Goal: Task Accomplishment & Management: Manage account settings

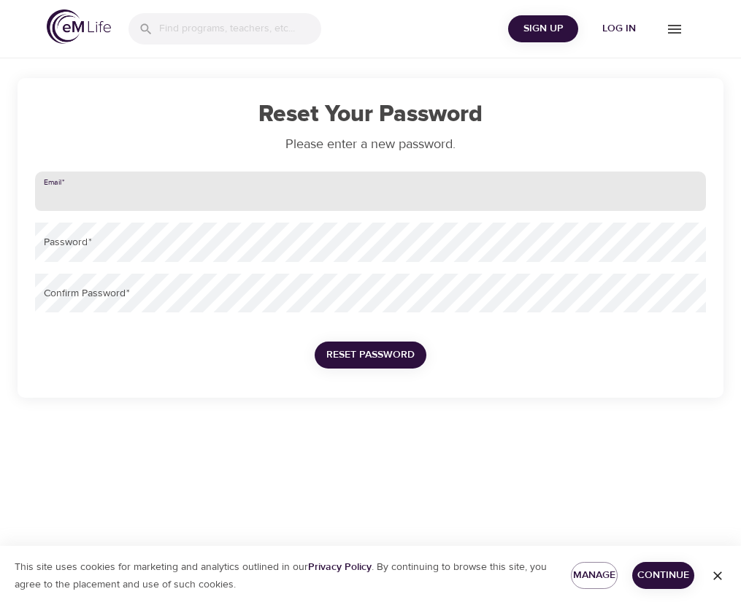
click at [195, 185] on input "email" at bounding box center [370, 190] width 671 height 39
click at [156, 205] on input "[PERSON_NAME][EMAIL_ADDRESS][DOMAIN_NAME]" at bounding box center [370, 190] width 671 height 39
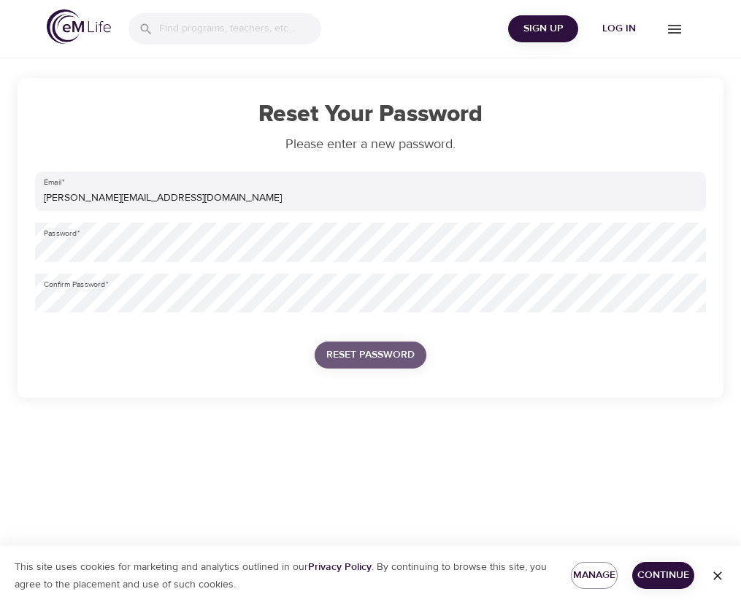
click at [372, 352] on span "Reset Password" at bounding box center [370, 355] width 88 height 18
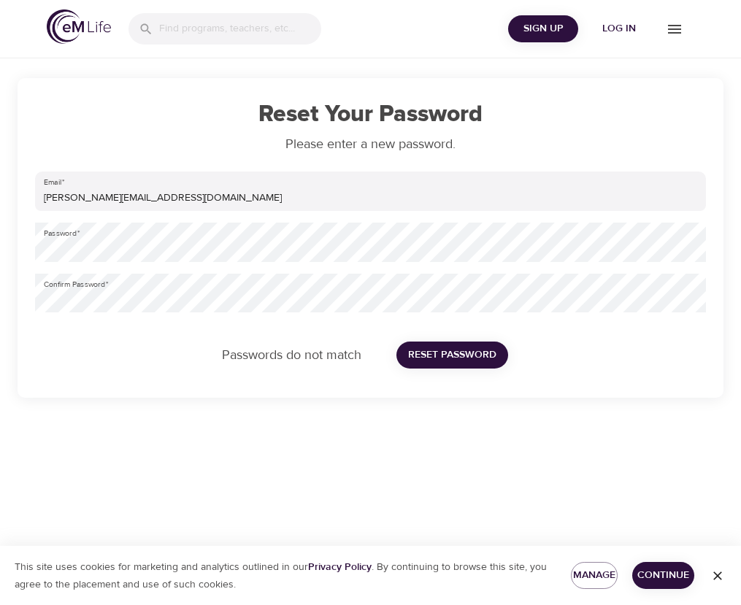
click at [150, 264] on div "Password   *" at bounding box center [370, 242] width 682 height 51
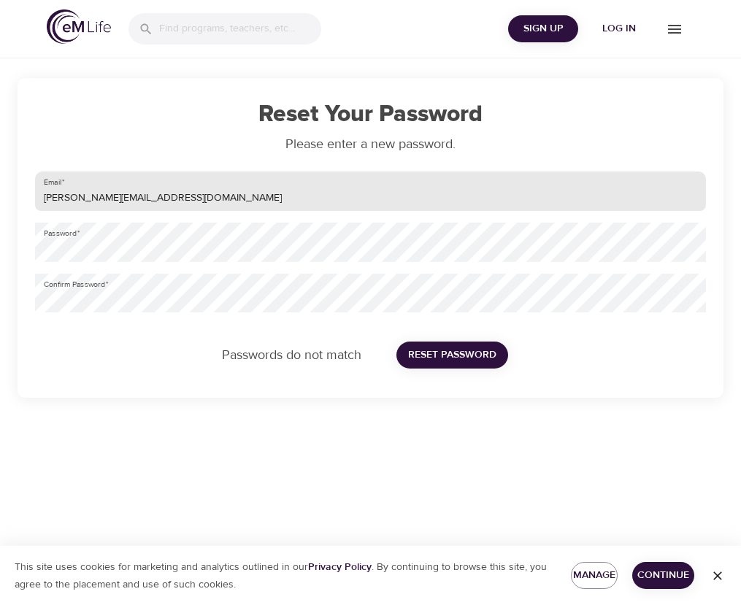
click at [178, 196] on input "[PERSON_NAME][EMAIL_ADDRESS][DOMAIN_NAME]" at bounding box center [370, 190] width 671 height 39
type input "[PERSON_NAME][EMAIL_ADDRESS][DOMAIN_NAME]"
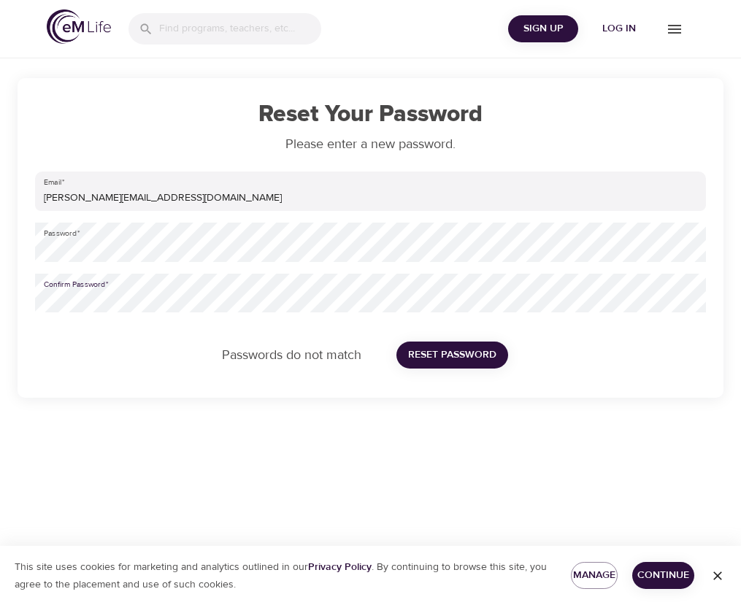
click at [469, 355] on span "Reset Password" at bounding box center [452, 355] width 88 height 18
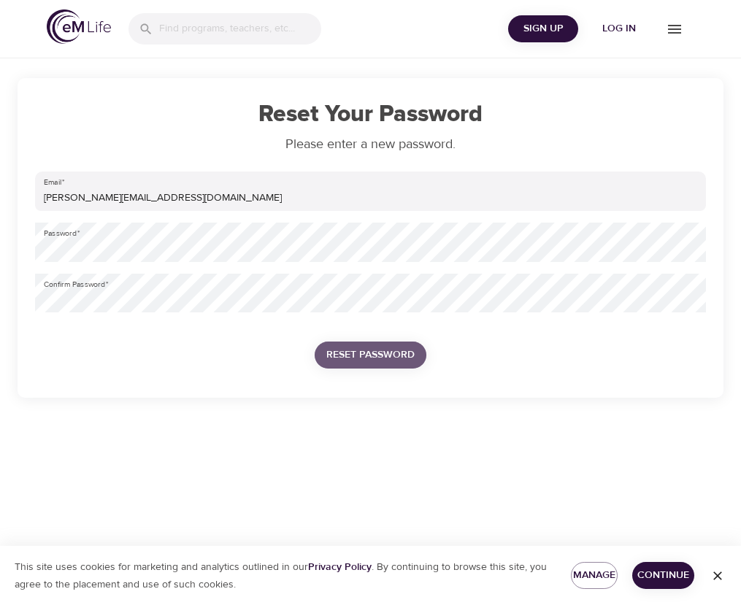
click at [395, 355] on span "Reset Password" at bounding box center [370, 355] width 88 height 18
click at [720, 574] on icon "button" at bounding box center [717, 575] width 9 height 9
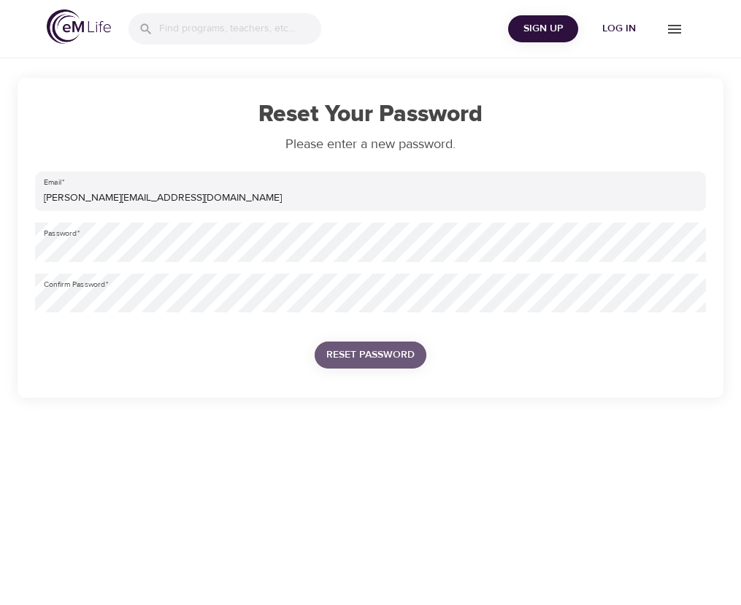
click at [396, 358] on span "Reset Password" at bounding box center [370, 355] width 88 height 18
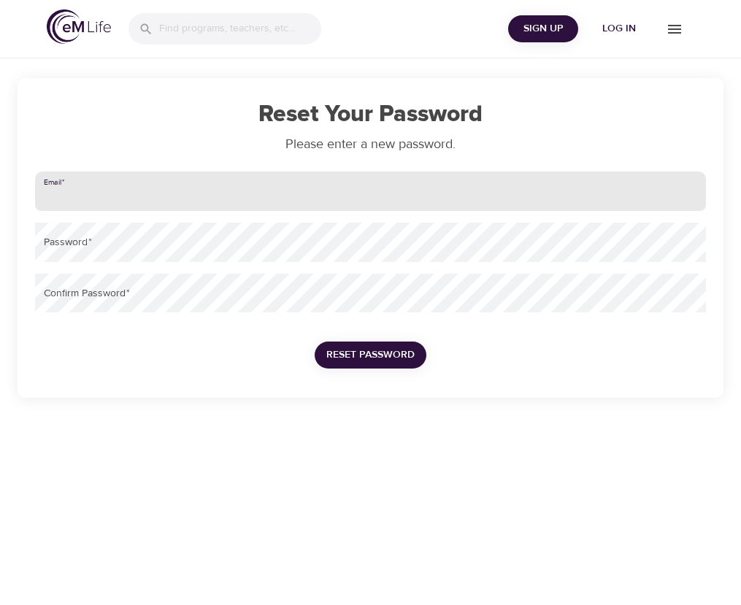
click at [208, 204] on input "email" at bounding box center [370, 190] width 671 height 39
click at [169, 197] on input "[PERSON_NAME][EMAIL_ADDRESS][DOMAIN_NAME]" at bounding box center [370, 190] width 671 height 39
type input "[PERSON_NAME][EMAIL_ADDRESS][DOMAIN_NAME]"
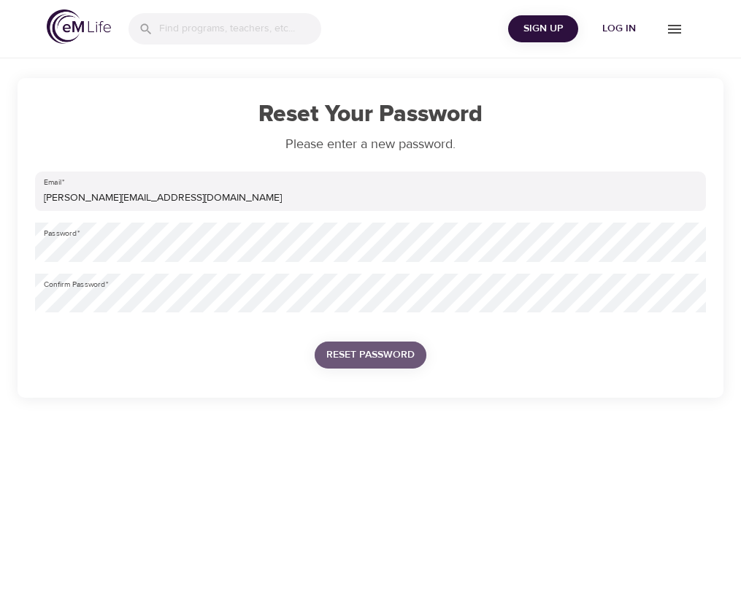
click at [358, 347] on span "Reset Password" at bounding box center [370, 355] width 88 height 18
click at [363, 352] on span "Reset Password" at bounding box center [370, 355] width 88 height 18
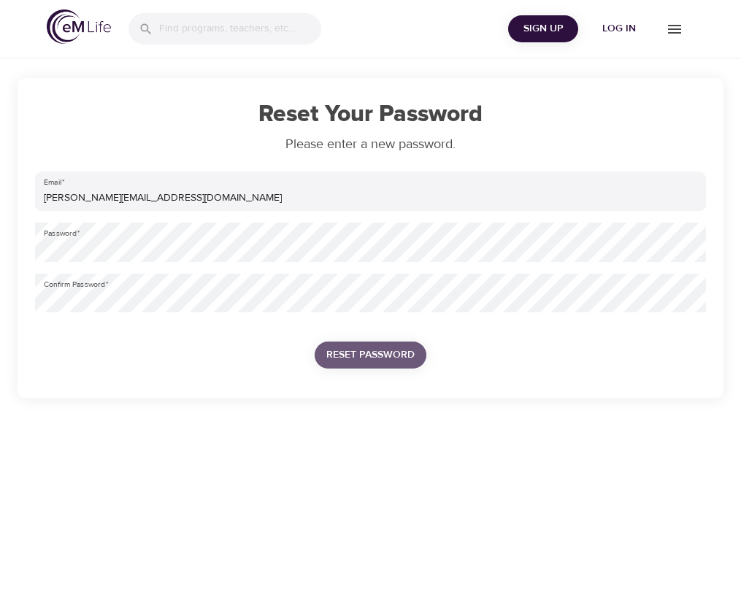
click at [363, 352] on span "Reset Password" at bounding box center [370, 355] width 88 height 18
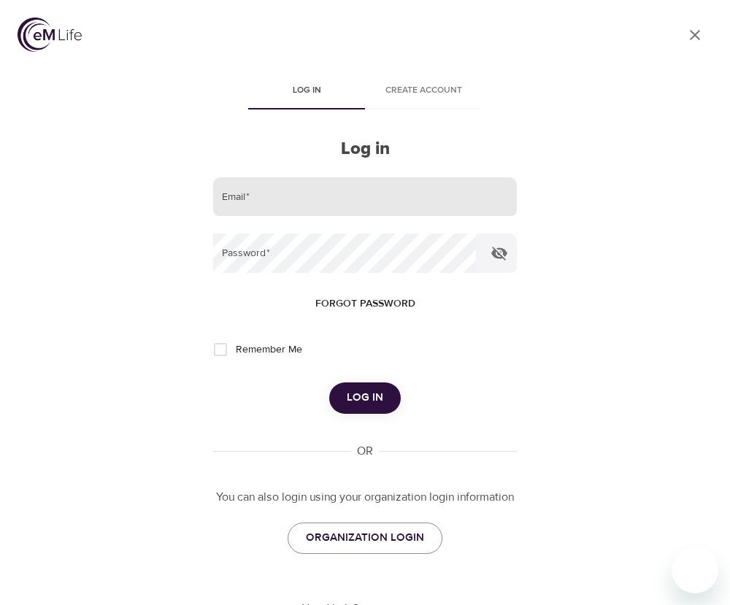
click at [298, 194] on input "email" at bounding box center [365, 196] width 304 height 39
type input "A798449"
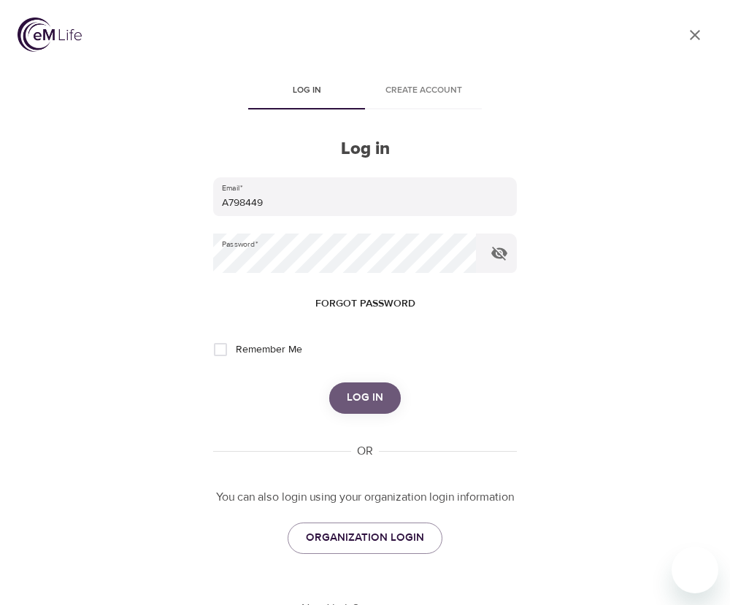
click at [364, 388] on span "Log in" at bounding box center [365, 397] width 36 height 19
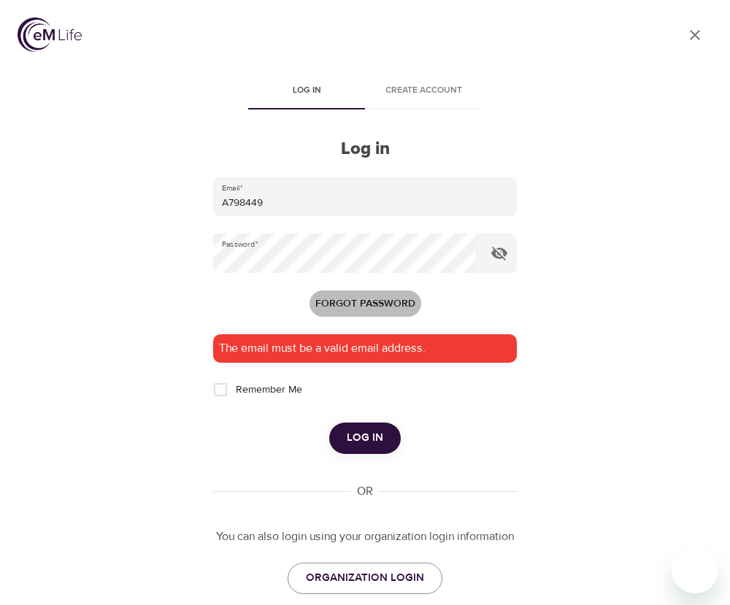
click at [344, 303] on span "Forgot password" at bounding box center [365, 304] width 100 height 18
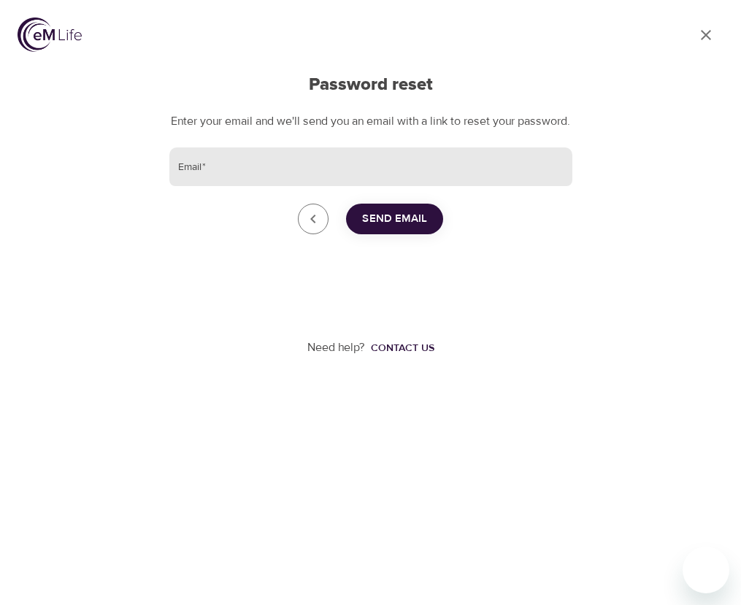
click at [309, 184] on input "Email   *" at bounding box center [370, 166] width 403 height 39
type input "[PERSON_NAME][EMAIL_ADDRESS][DOMAIN_NAME]"
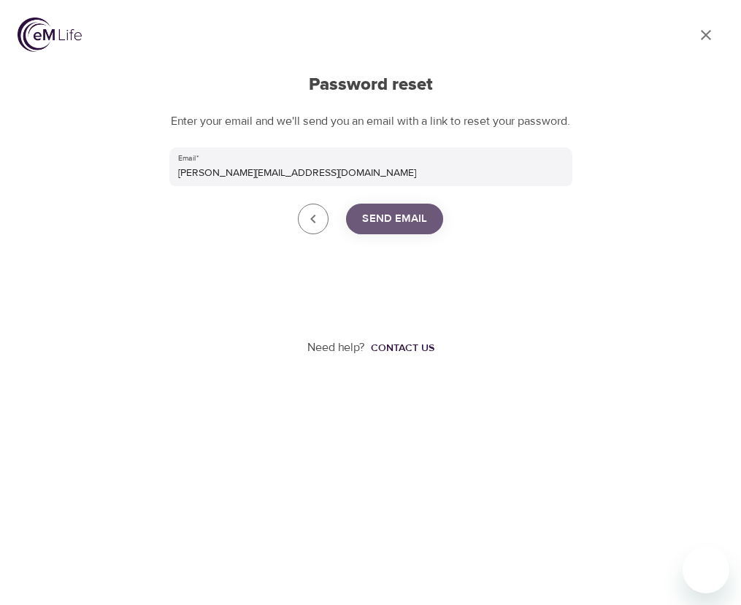
click at [392, 228] on span "Send Email" at bounding box center [394, 218] width 65 height 19
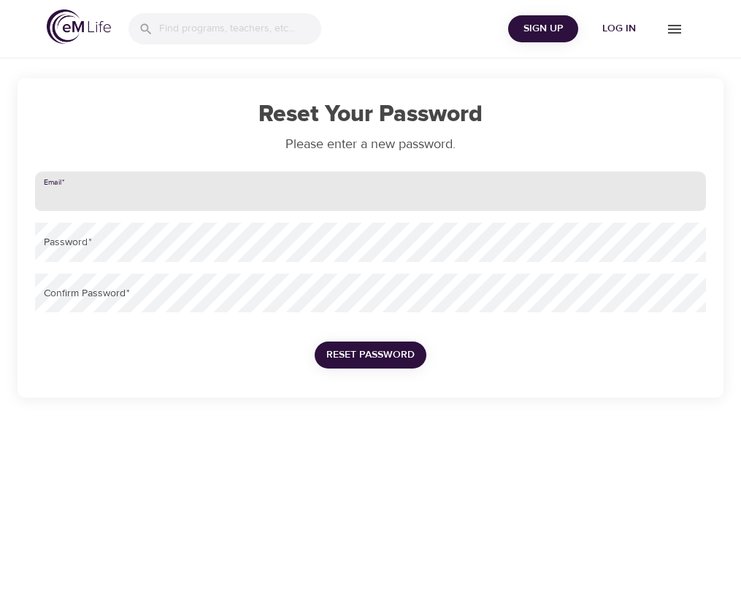
click at [265, 182] on input "email" at bounding box center [370, 190] width 671 height 39
type input "[PERSON_NAME][EMAIL_ADDRESS][DOMAIN_NAME]"
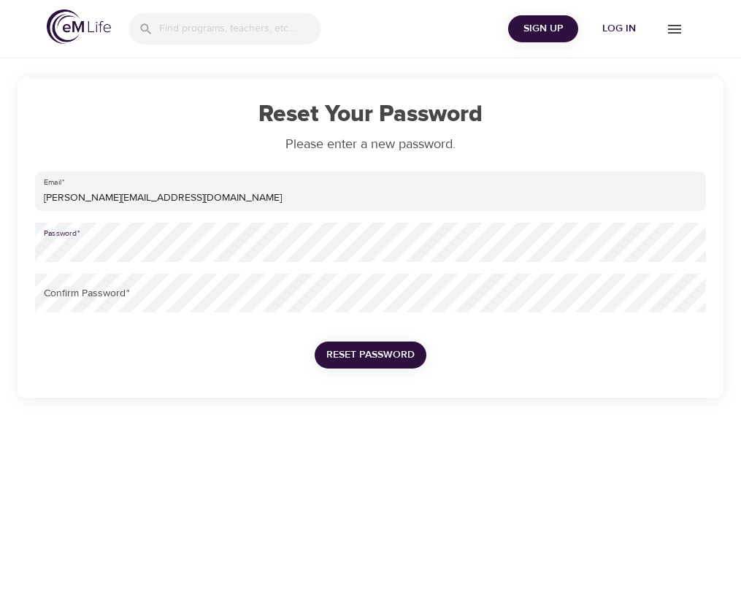
click at [112, 265] on div "Password   *" at bounding box center [370, 242] width 682 height 51
click at [346, 346] on span "Reset Password" at bounding box center [370, 355] width 88 height 18
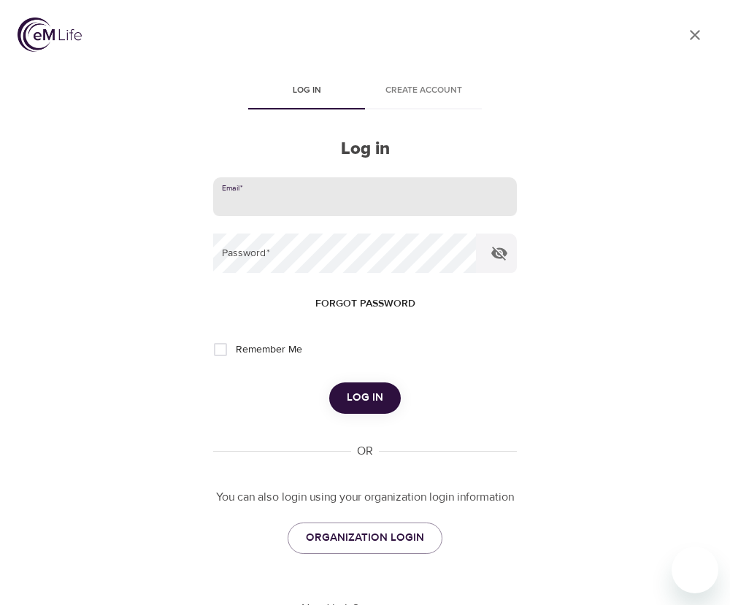
click at [285, 201] on input "email" at bounding box center [365, 196] width 304 height 39
type input "[PERSON_NAME][EMAIL_ADDRESS][DOMAIN_NAME]"
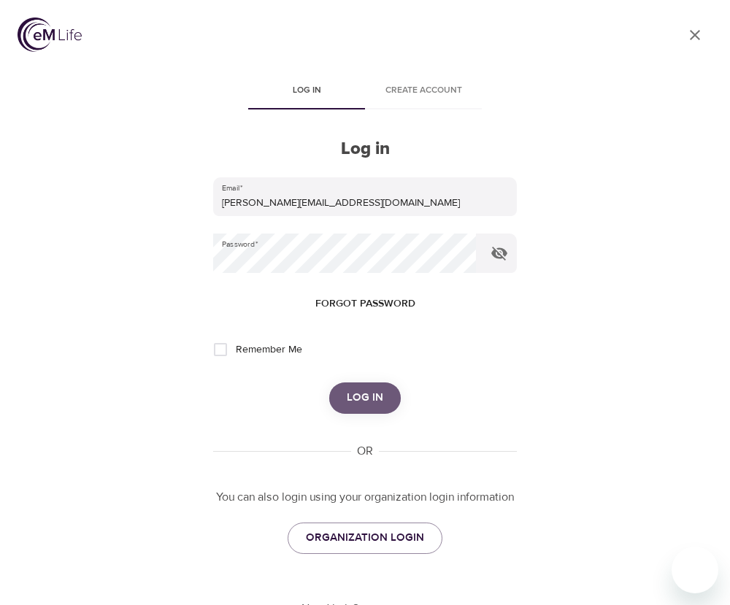
click at [363, 395] on span "Log in" at bounding box center [365, 397] width 36 height 19
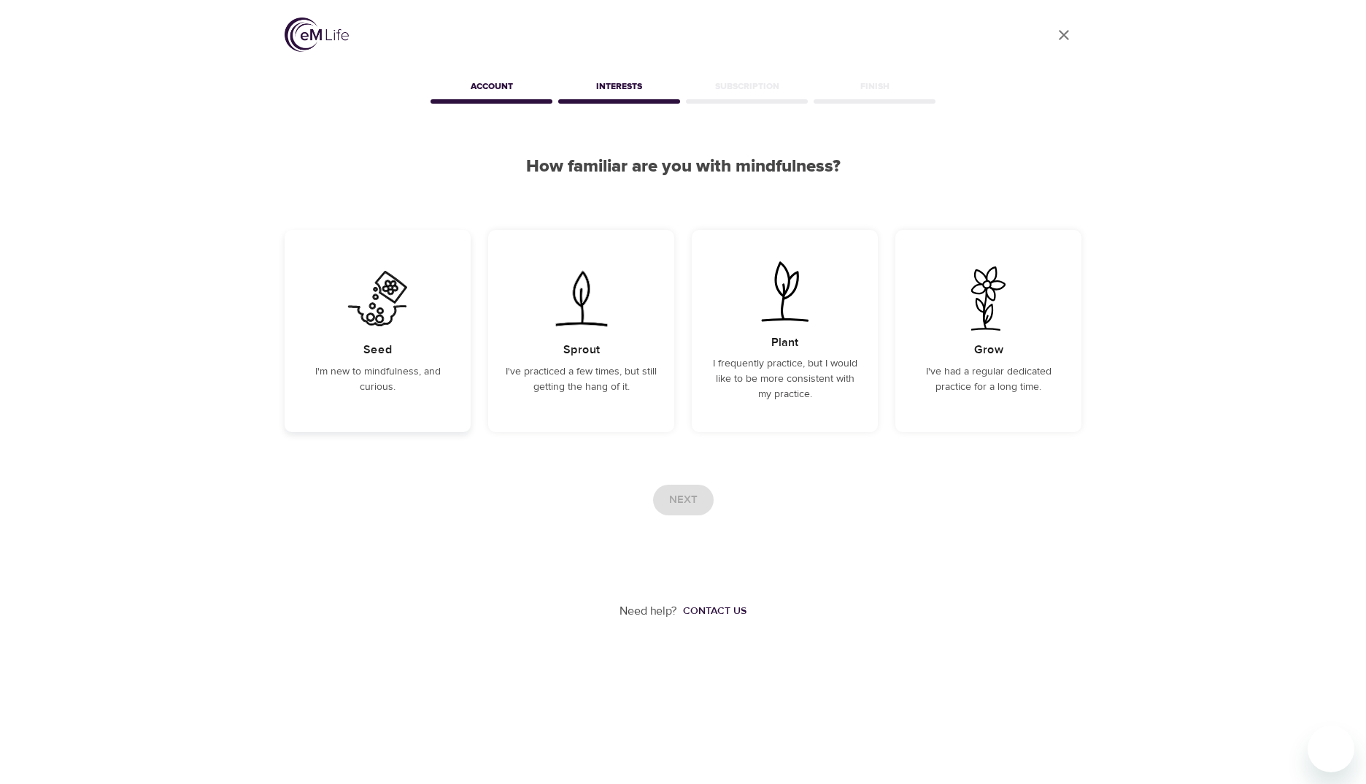
click at [397, 352] on div "Seed I'm new to mindfulness, and curious." at bounding box center [378, 331] width 186 height 202
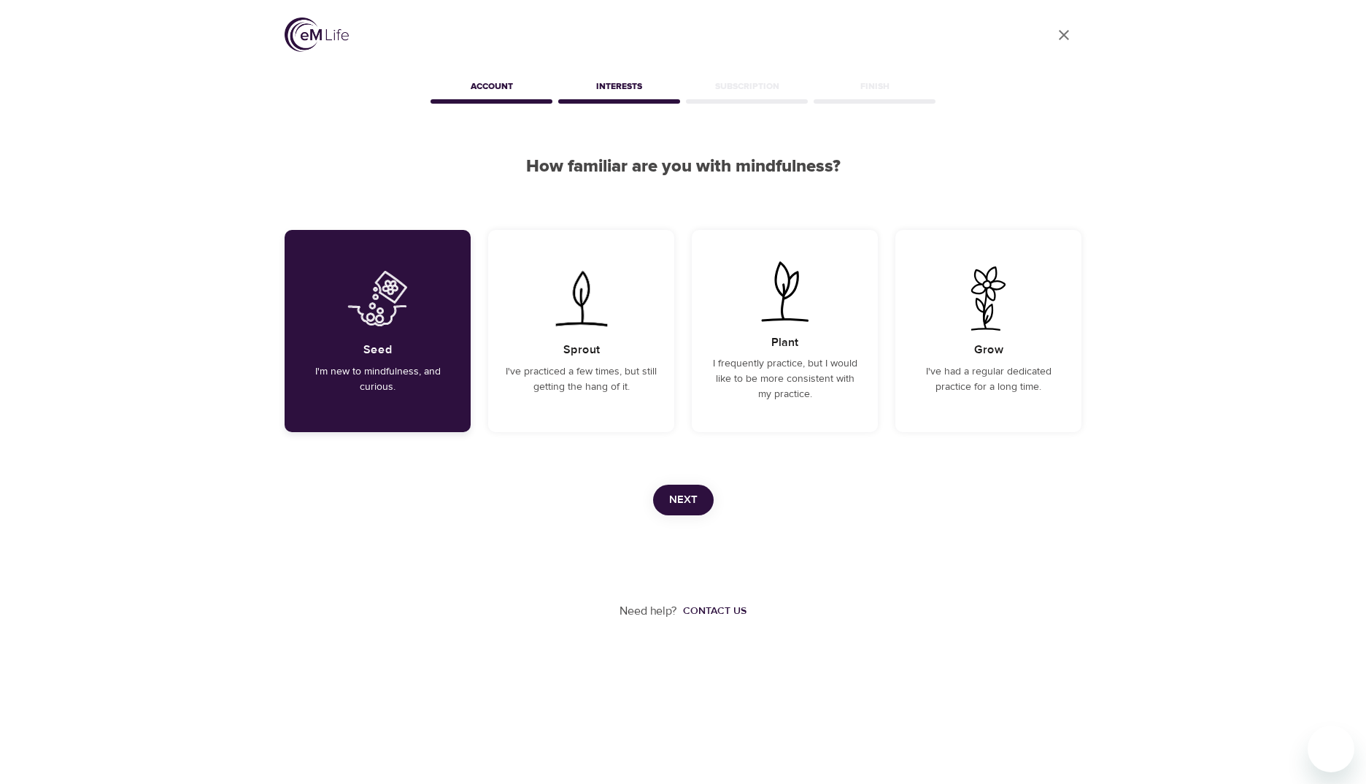
click at [376, 335] on div "Seed I'm new to mindfulness, and curious." at bounding box center [378, 331] width 186 height 202
click at [681, 507] on span "Next" at bounding box center [683, 499] width 28 height 19
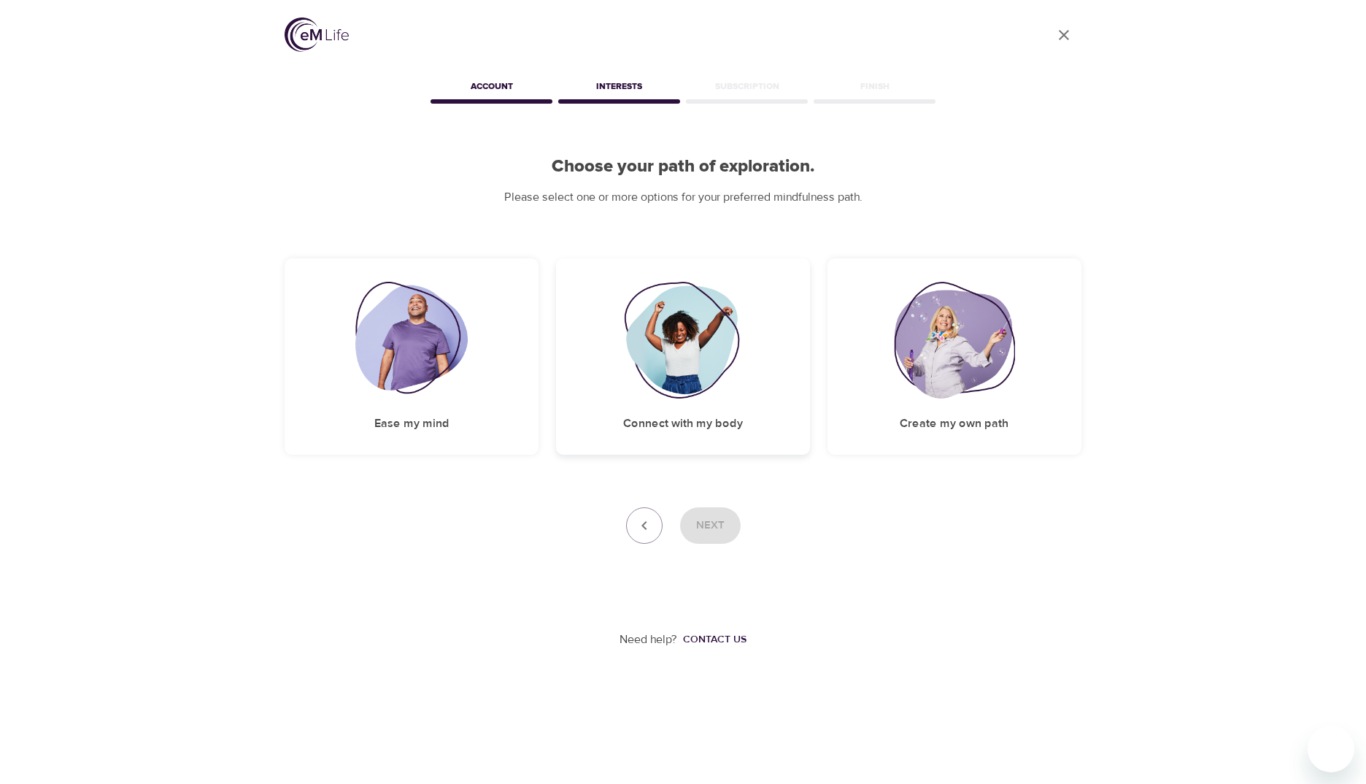
click at [674, 394] on img at bounding box center [683, 340] width 118 height 117
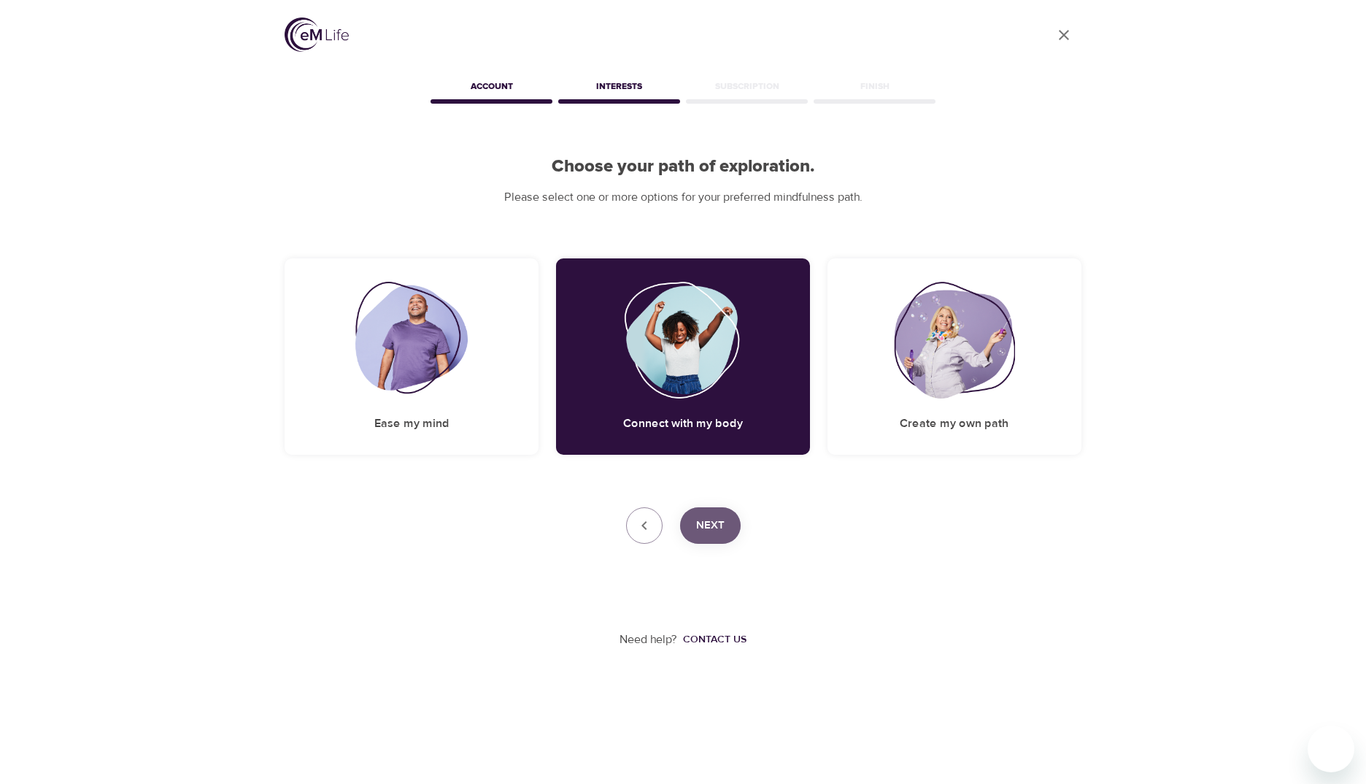
click at [718, 538] on button "Next" at bounding box center [710, 525] width 61 height 36
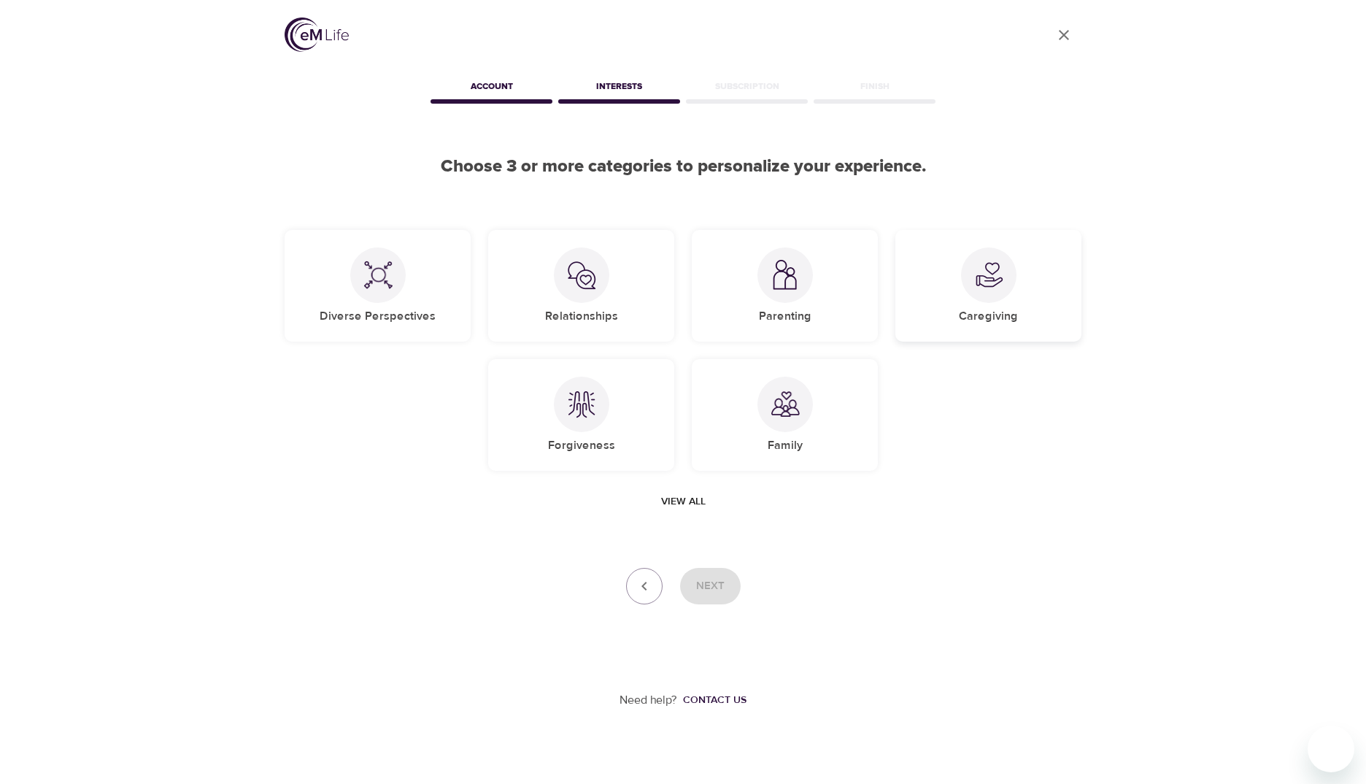
click at [740, 309] on h5 "Caregiving" at bounding box center [988, 316] width 59 height 15
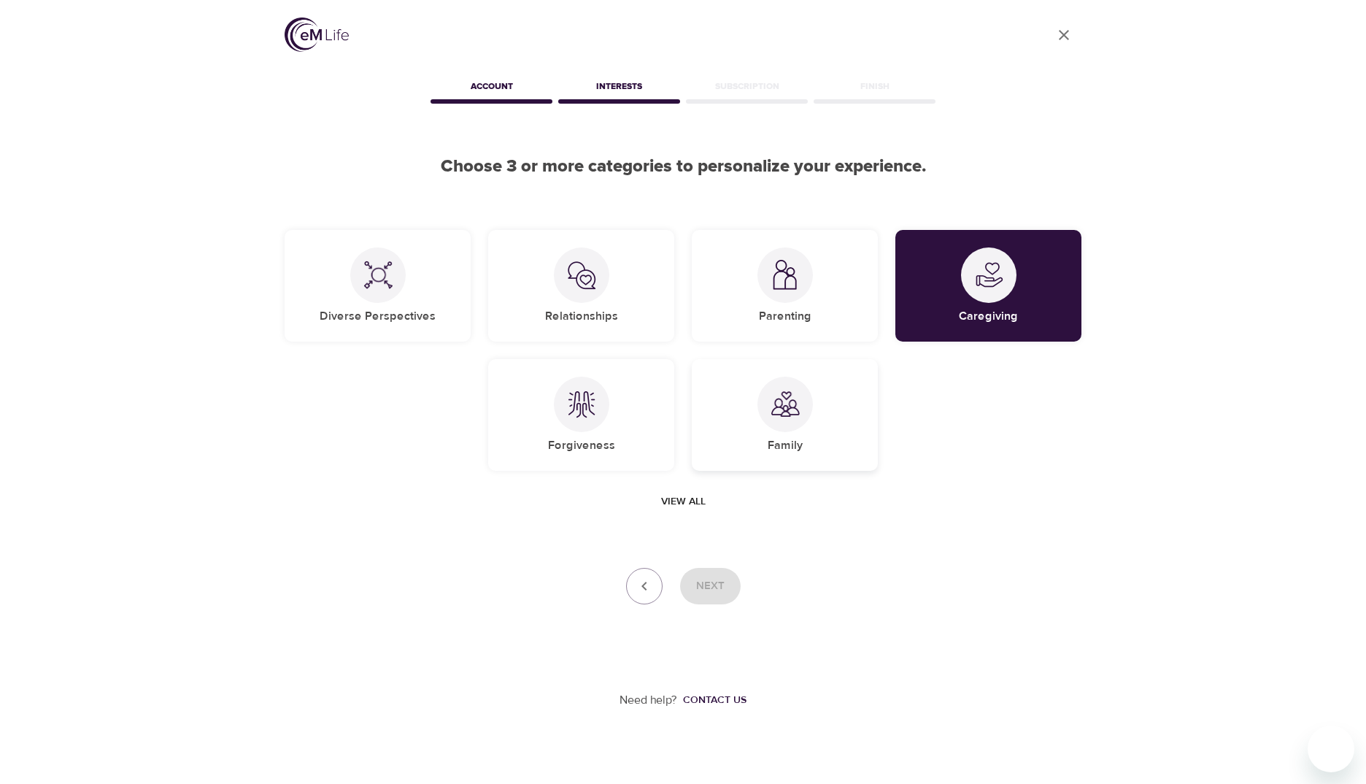
click at [740, 413] on div at bounding box center [785, 404] width 55 height 55
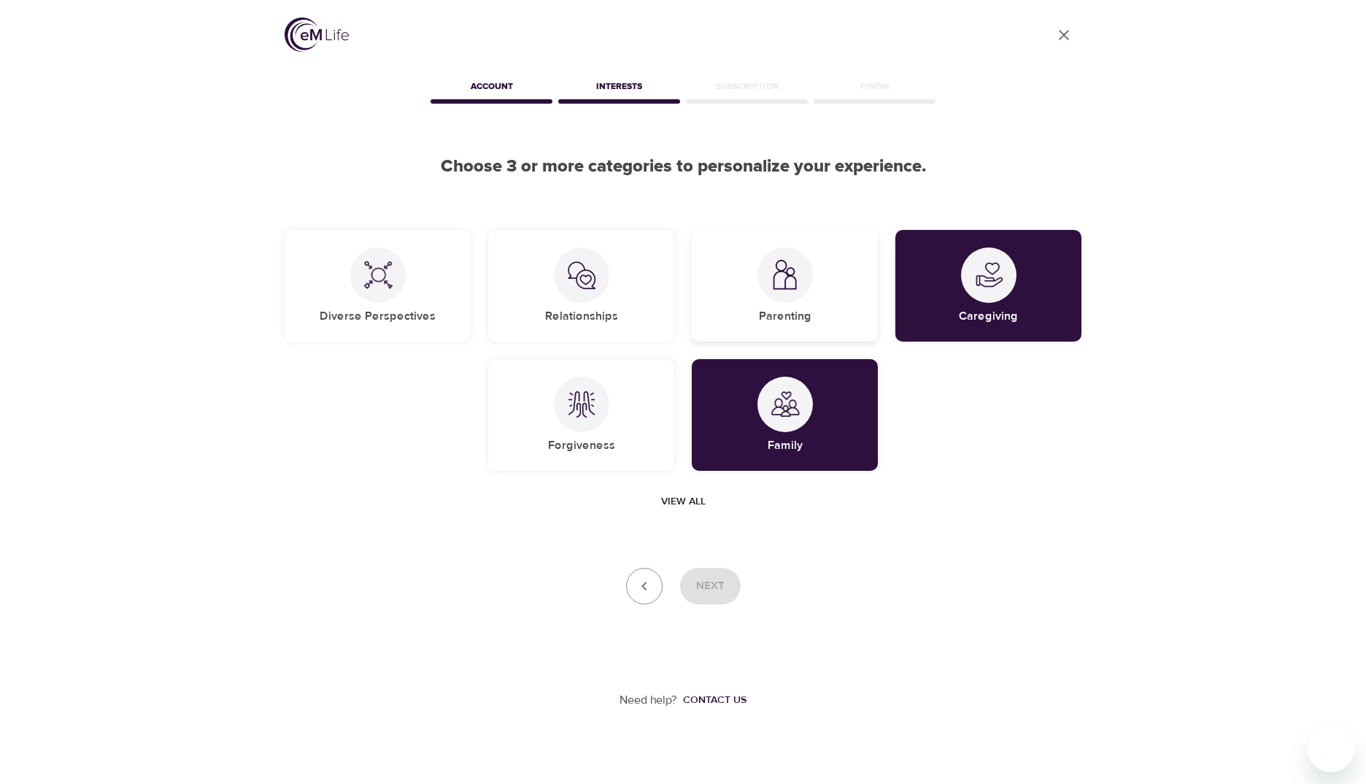
click at [740, 296] on div at bounding box center [785, 274] width 55 height 55
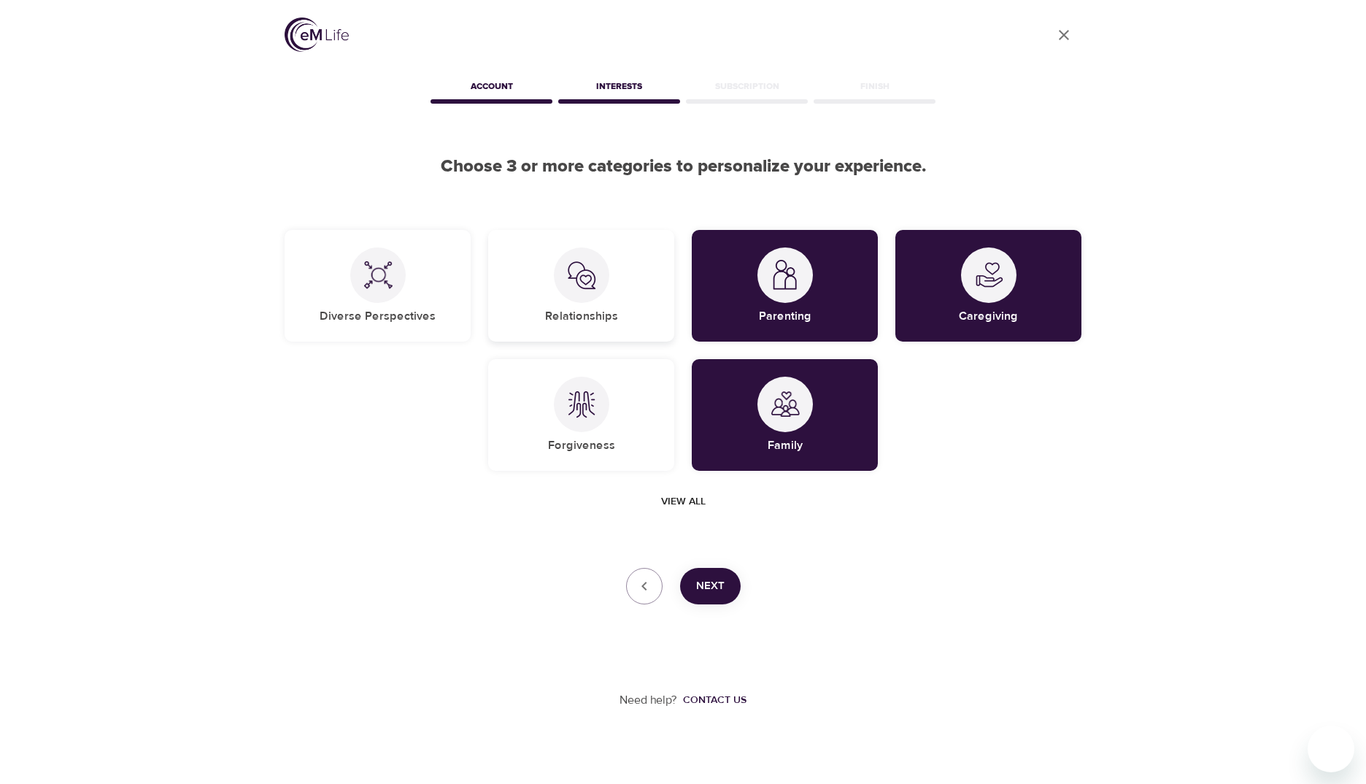
click at [659, 303] on div "Relationships" at bounding box center [581, 286] width 186 height 112
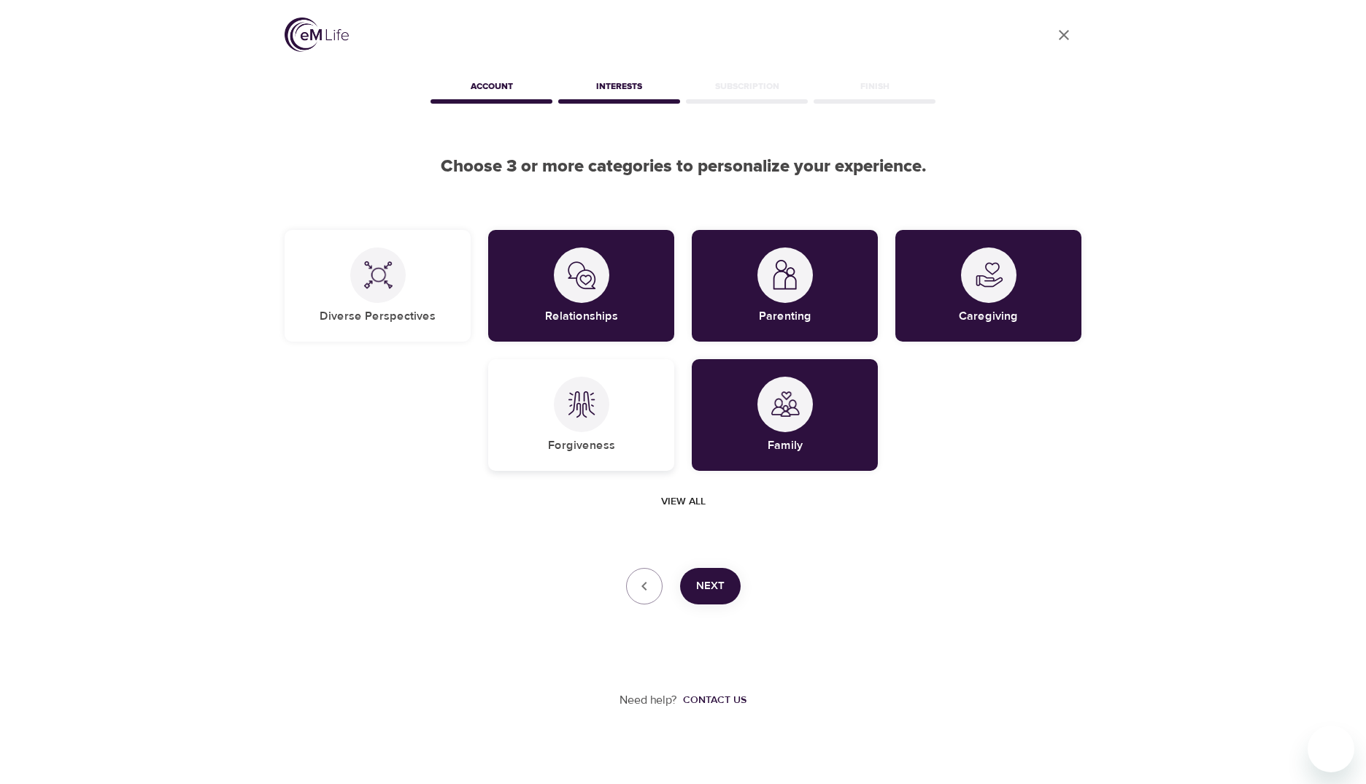
click at [615, 427] on div "Forgiveness" at bounding box center [581, 415] width 186 height 112
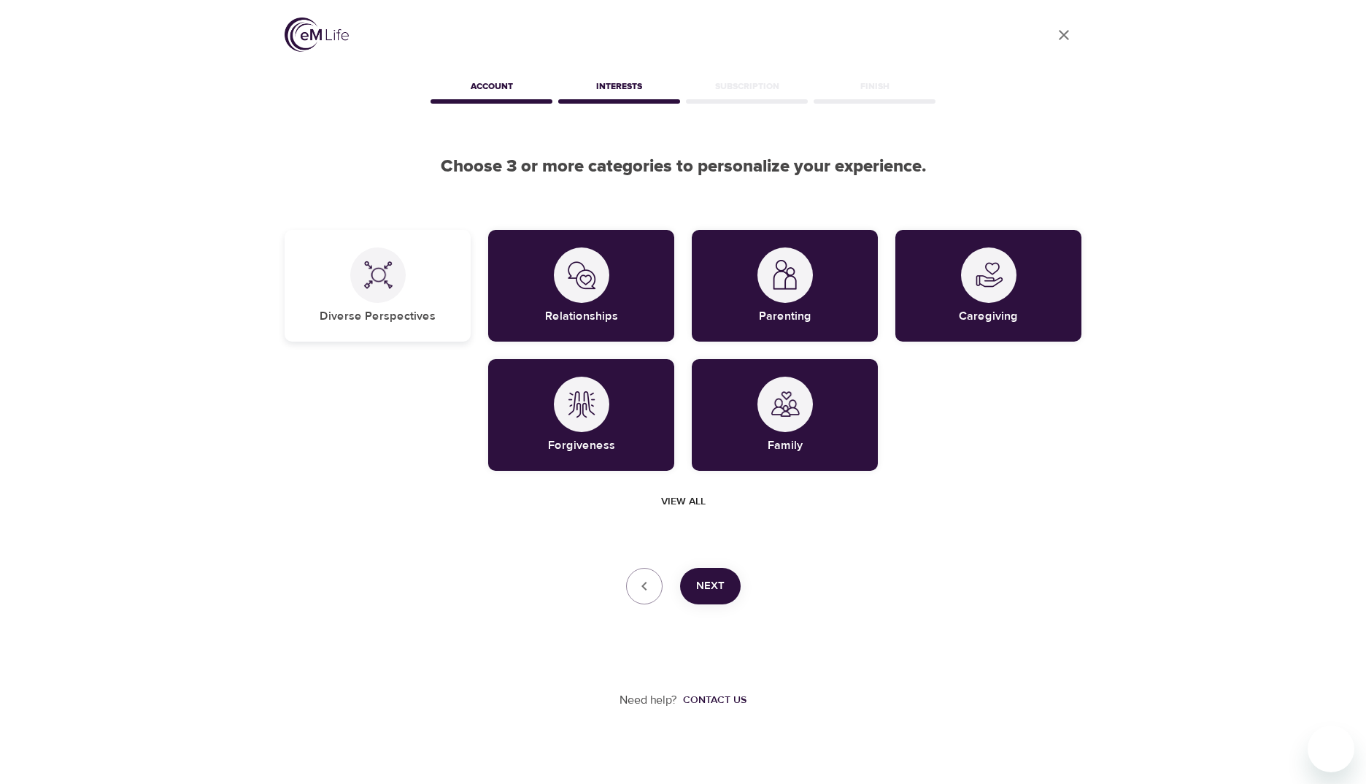
click at [424, 309] on h5 "Diverse Perspectives" at bounding box center [378, 316] width 116 height 15
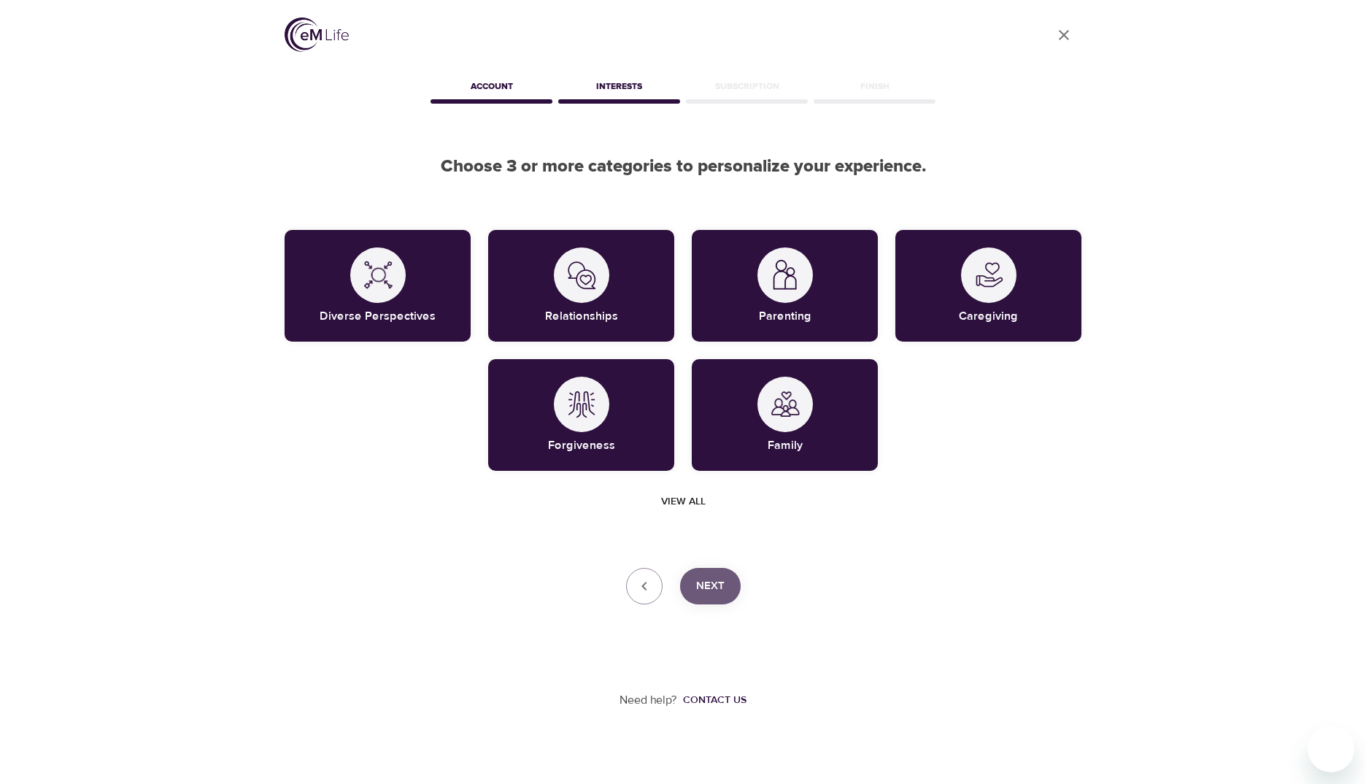
click at [717, 595] on button "Next" at bounding box center [710, 586] width 61 height 36
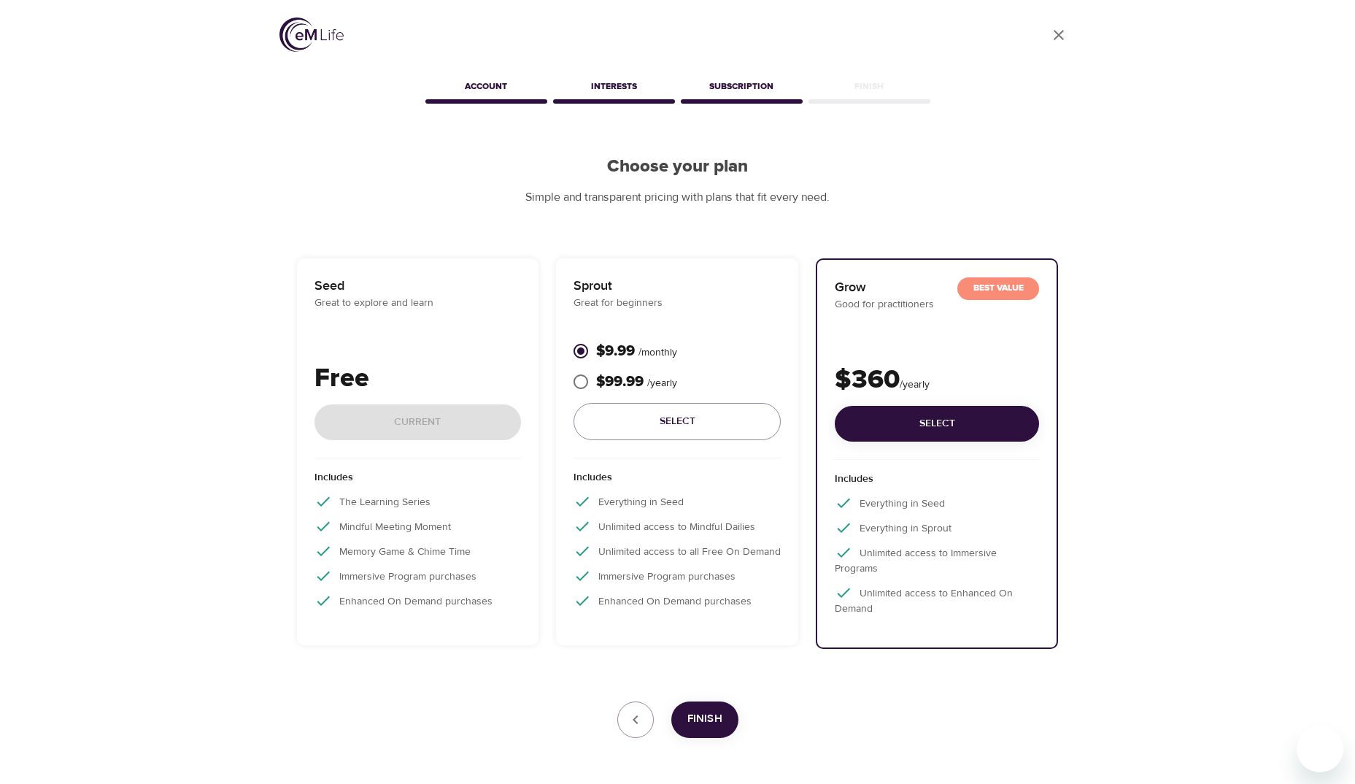
click at [417, 325] on div "Seed Great to explore and learn Free Current" at bounding box center [418, 367] width 207 height 182
click at [397, 425] on div "Free Current" at bounding box center [418, 408] width 207 height 99
click at [371, 305] on p "Great to explore and learn" at bounding box center [418, 303] width 207 height 15
click at [440, 317] on div "Seed Great to explore and learn Free Current" at bounding box center [418, 367] width 207 height 182
click at [646, 604] on button "button" at bounding box center [635, 719] width 36 height 36
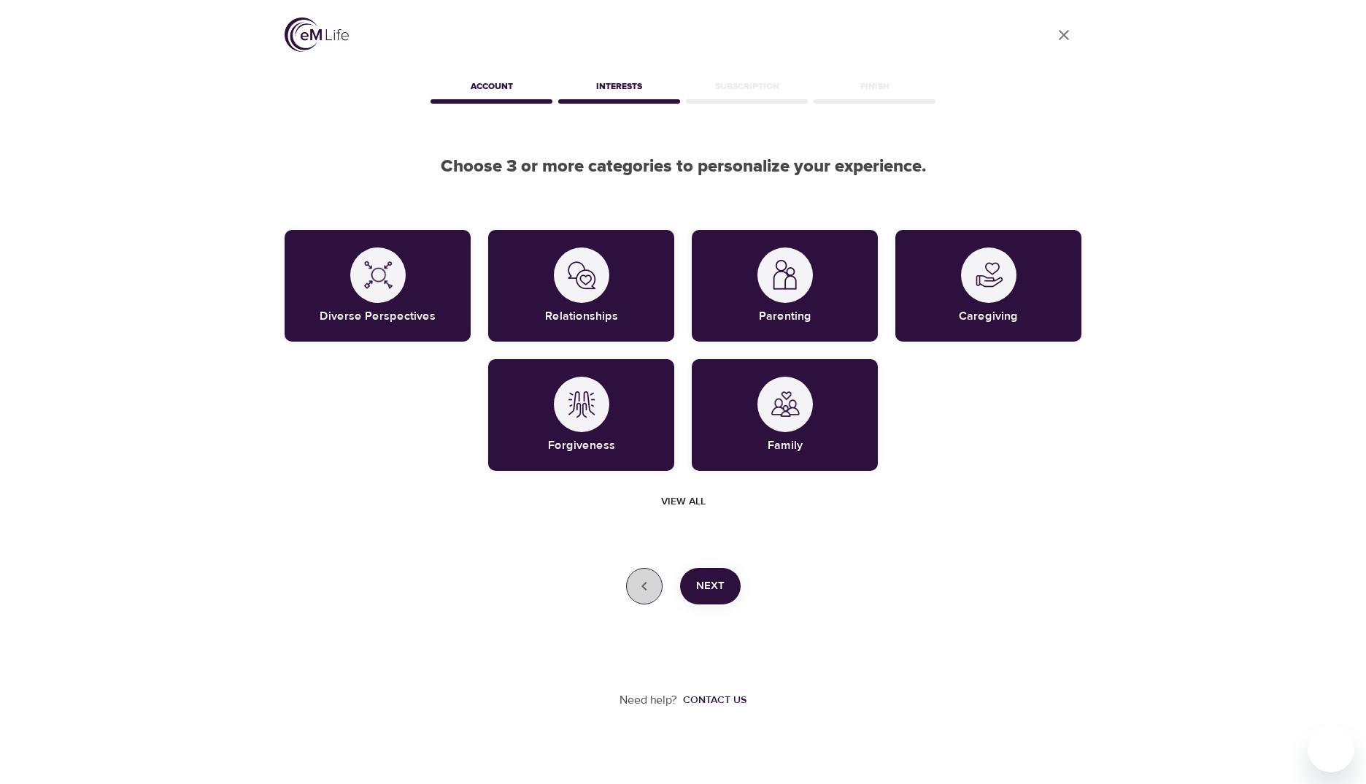
click at [652, 587] on icon "button" at bounding box center [645, 586] width 18 height 18
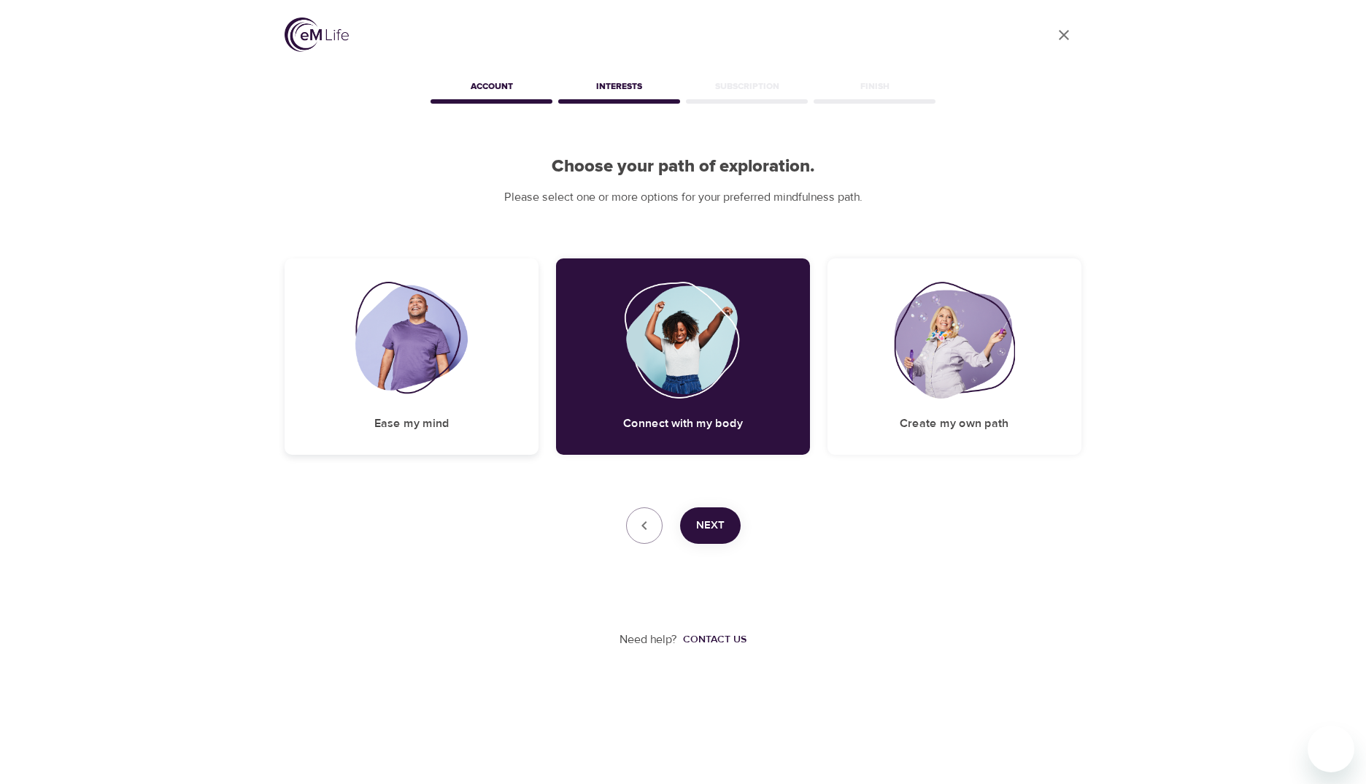
click at [419, 433] on div "Ease my mind" at bounding box center [412, 356] width 254 height 196
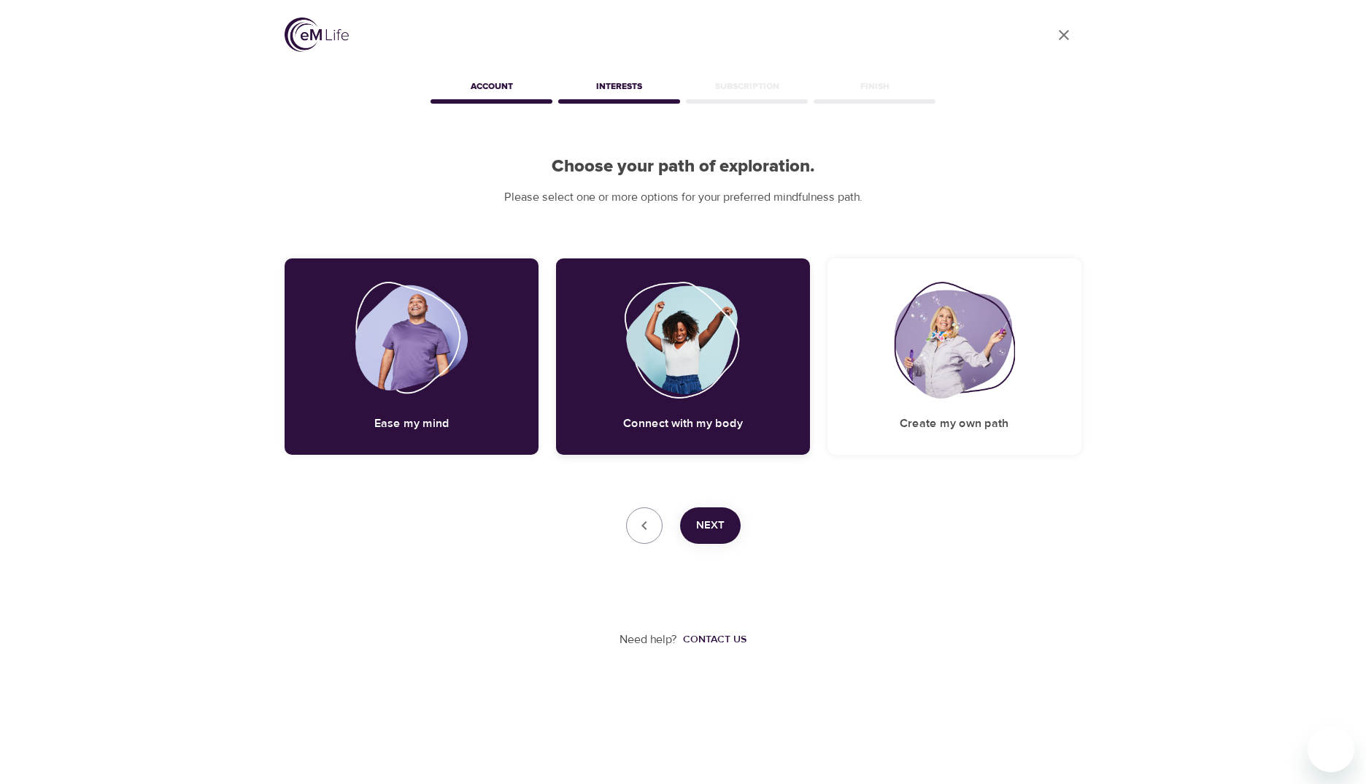
click at [680, 385] on img at bounding box center [683, 340] width 118 height 117
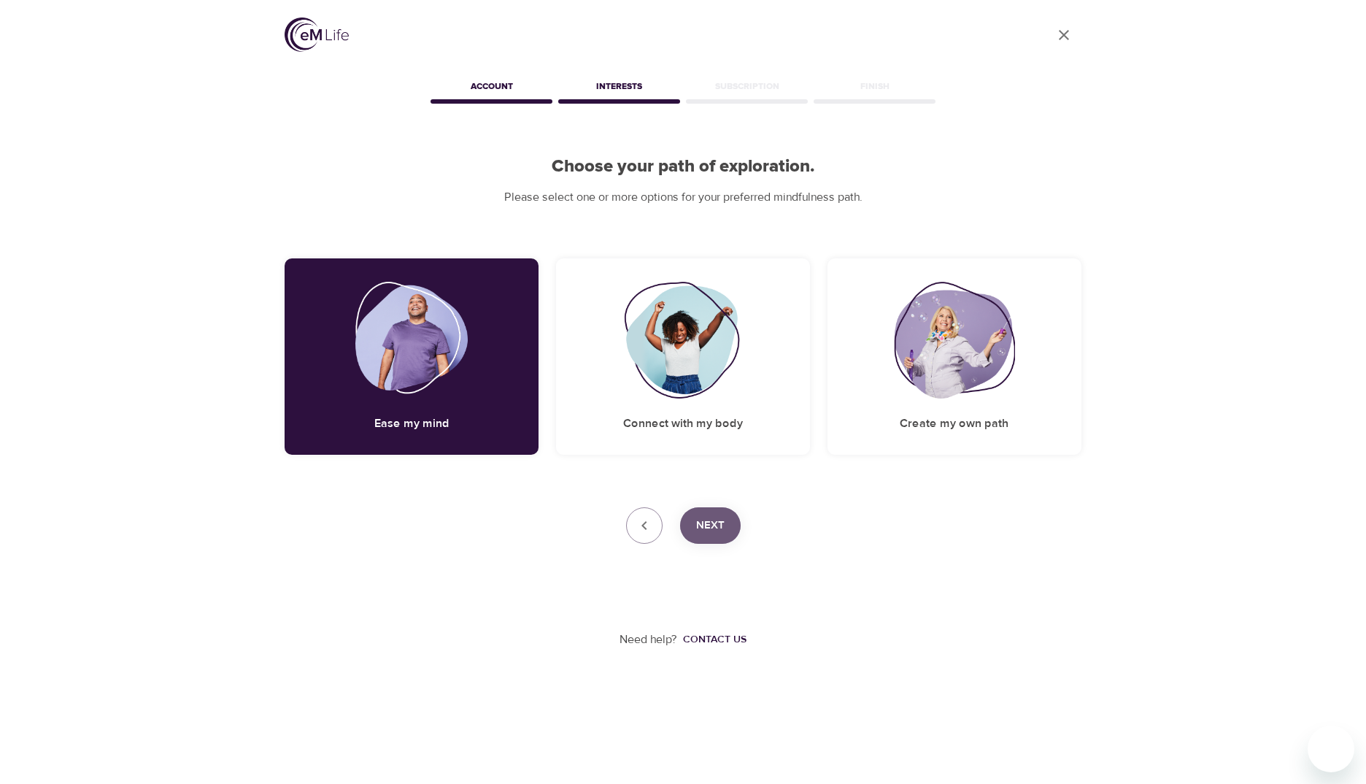
click at [709, 531] on span "Next" at bounding box center [710, 525] width 28 height 19
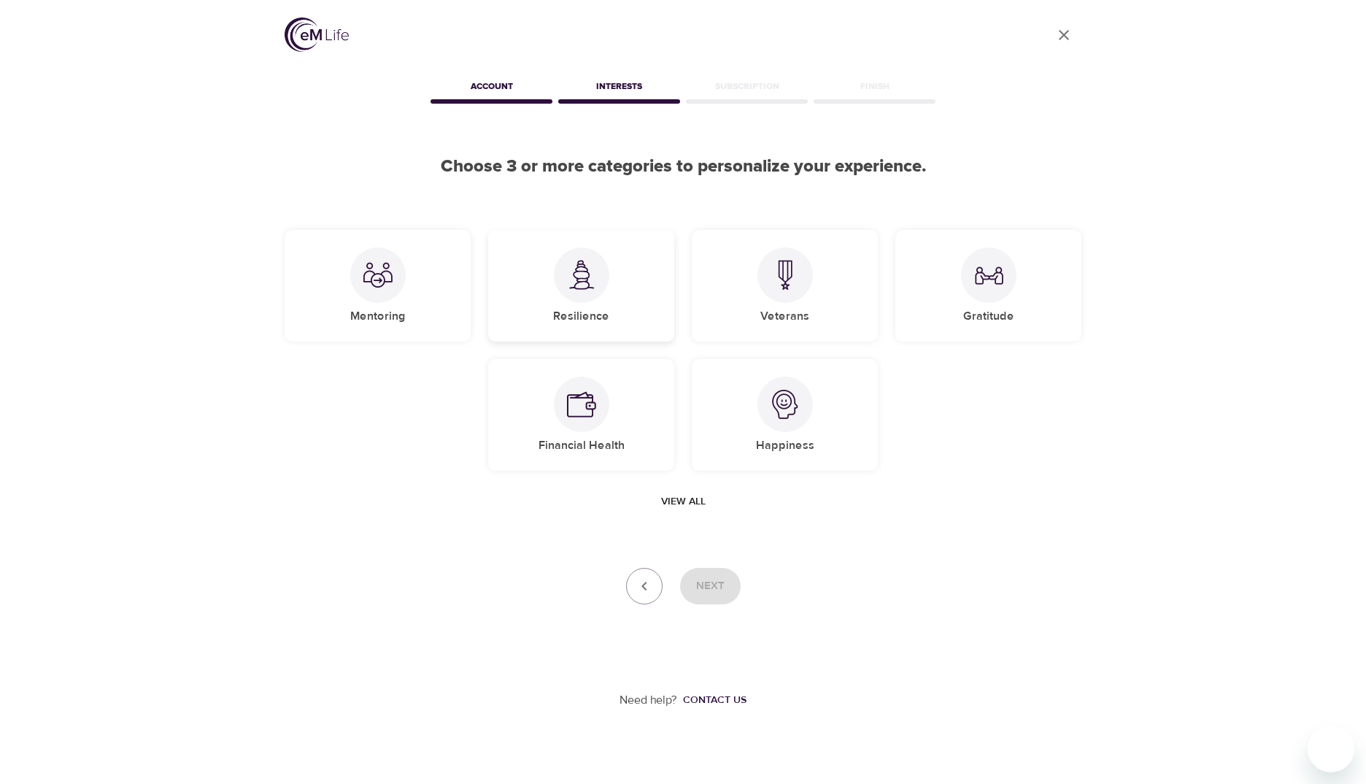
click at [595, 275] on img at bounding box center [581, 275] width 29 height 30
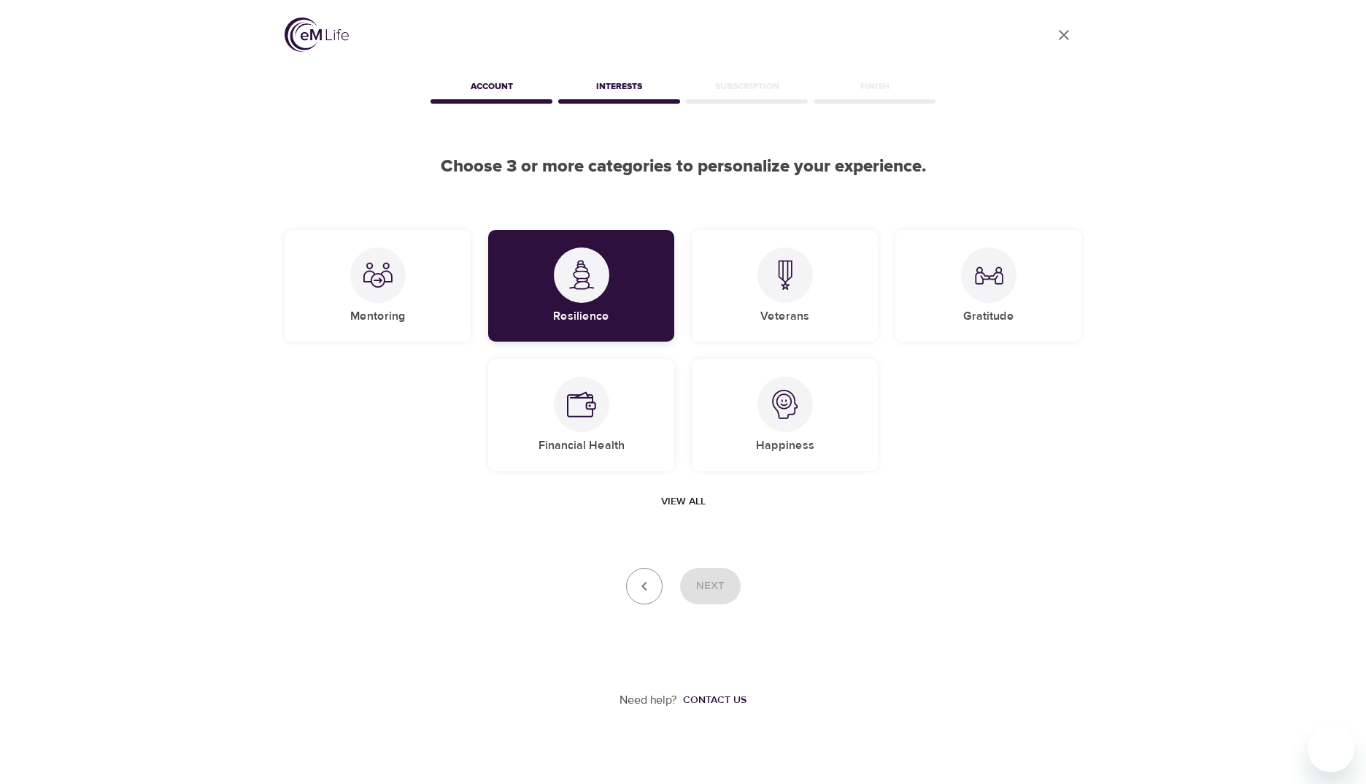
click at [574, 285] on img at bounding box center [581, 275] width 29 height 30
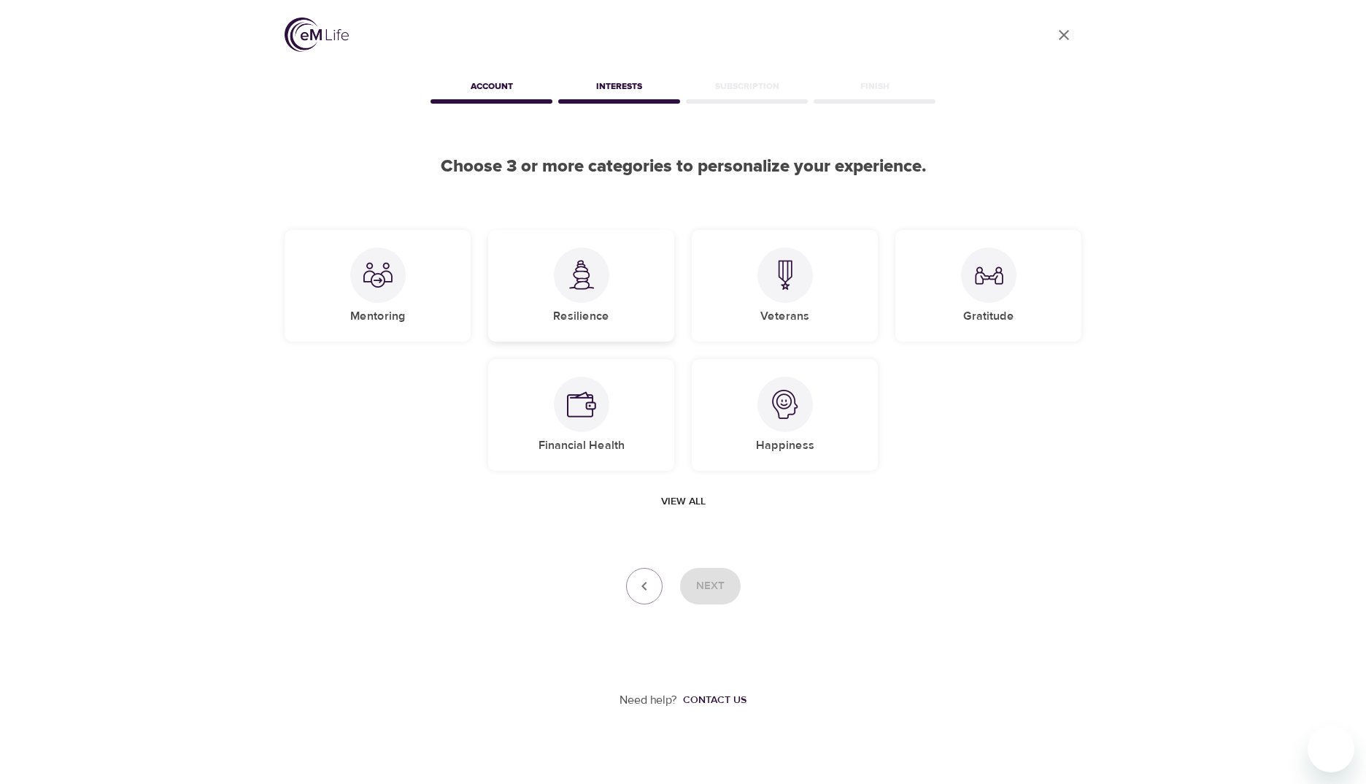
click at [574, 285] on img at bounding box center [581, 275] width 29 height 30
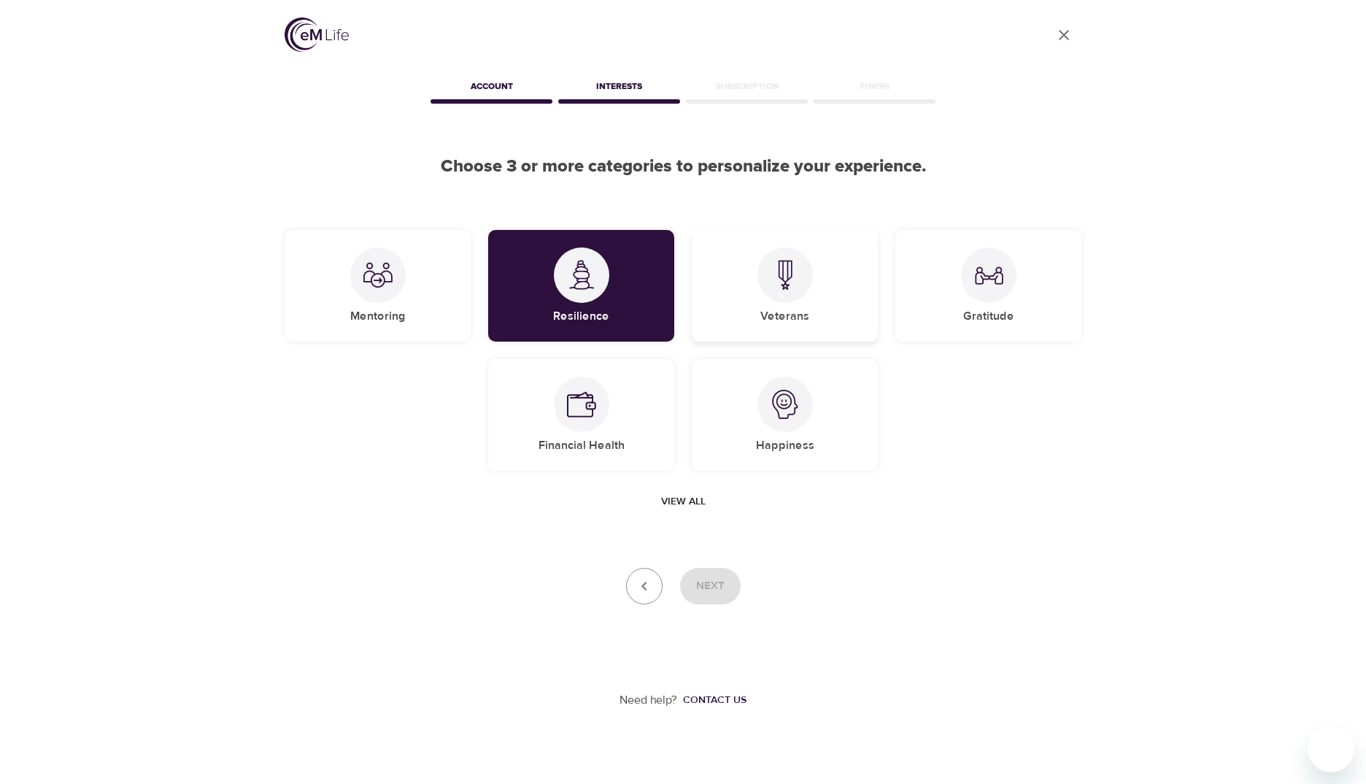
click at [740, 296] on div at bounding box center [785, 274] width 55 height 55
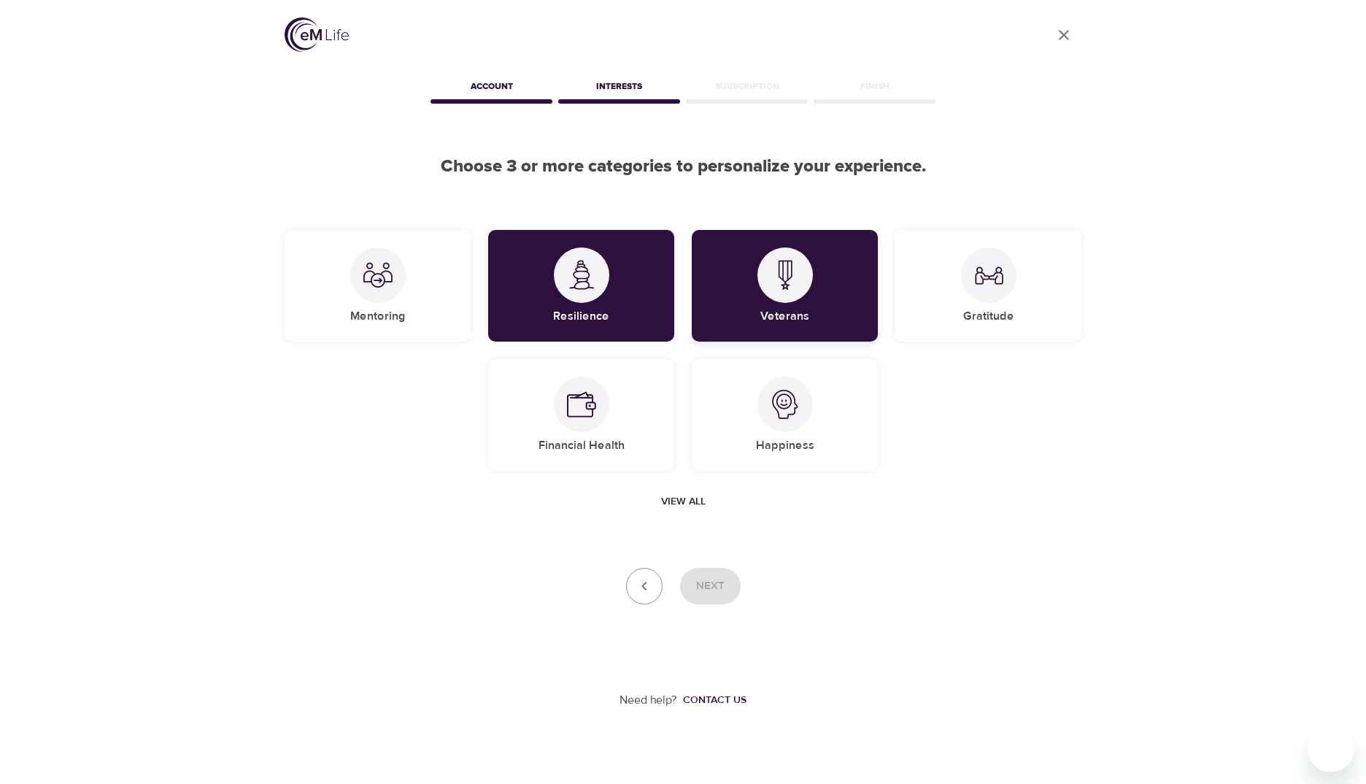
click at [740, 296] on div at bounding box center [785, 274] width 55 height 55
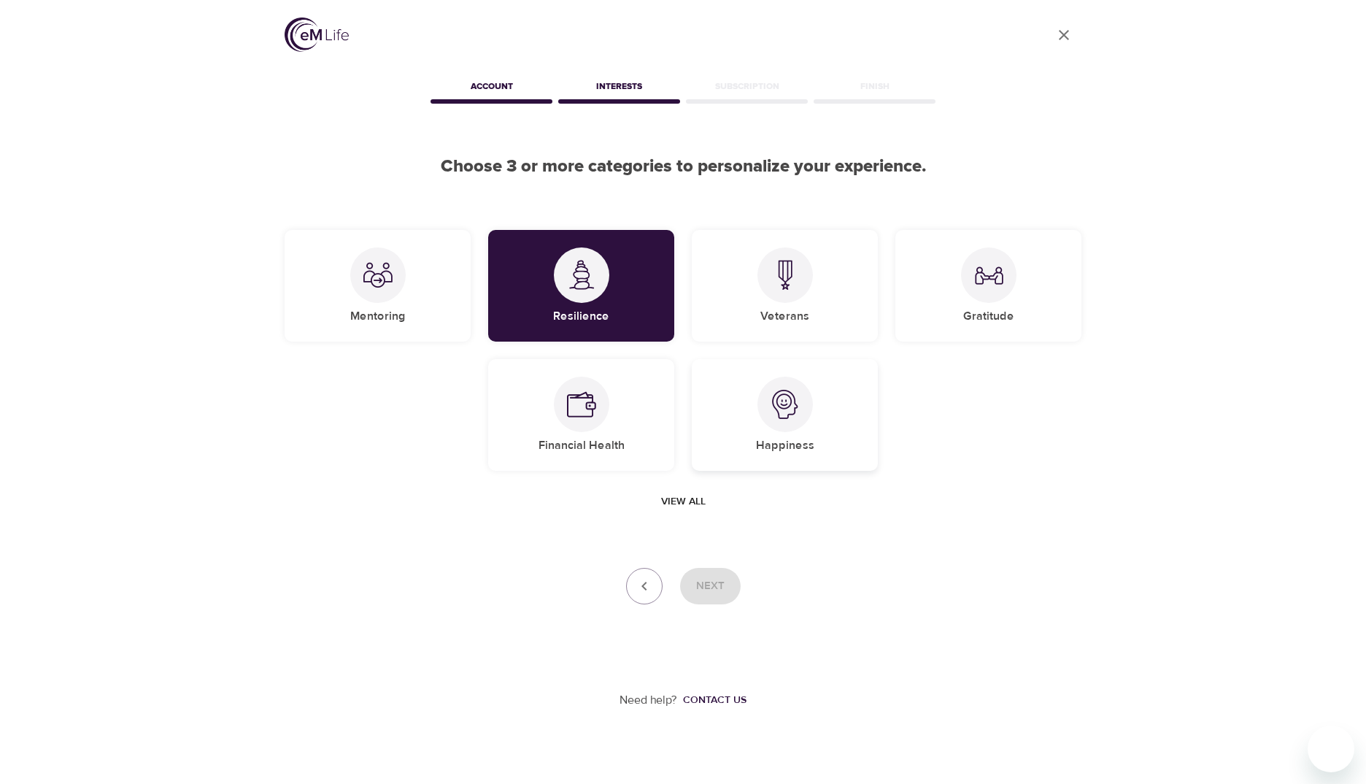
click at [740, 392] on img at bounding box center [785, 404] width 29 height 29
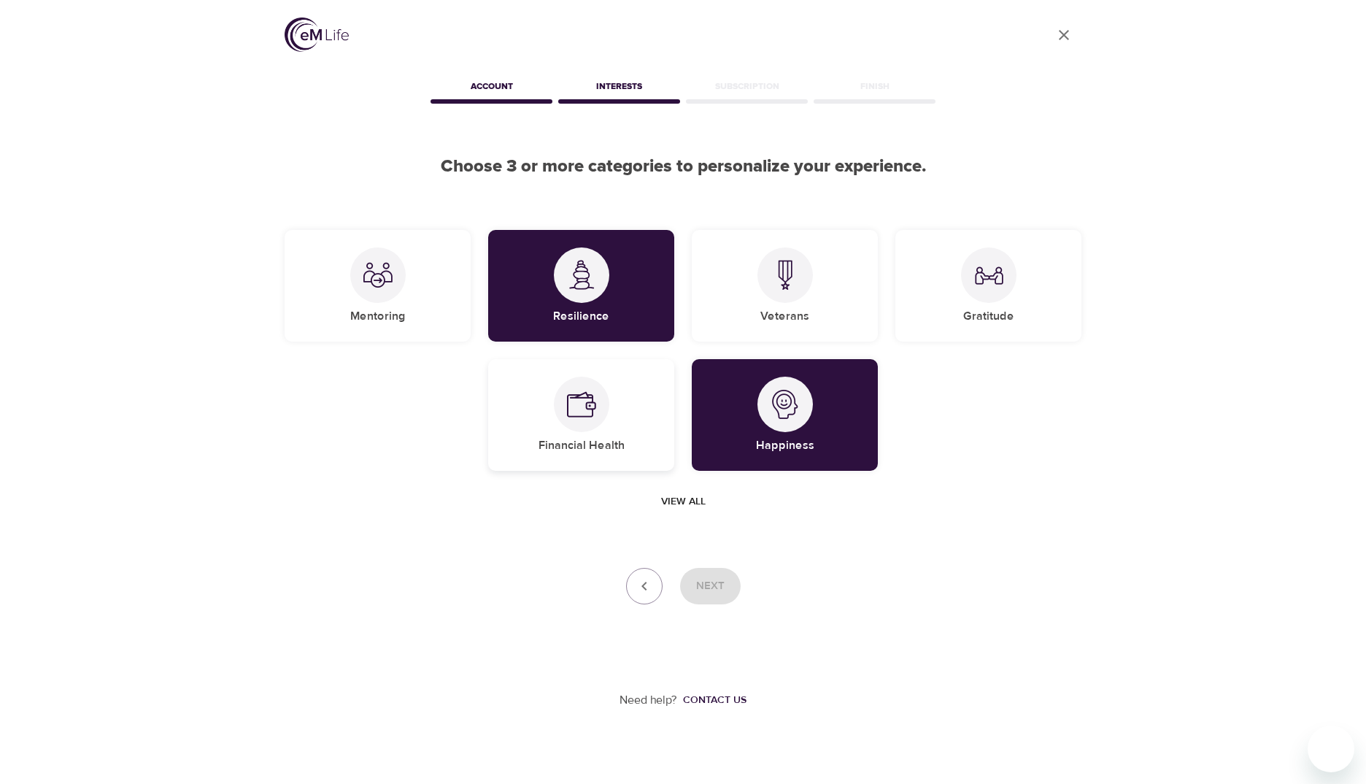
click at [583, 381] on div at bounding box center [581, 404] width 55 height 55
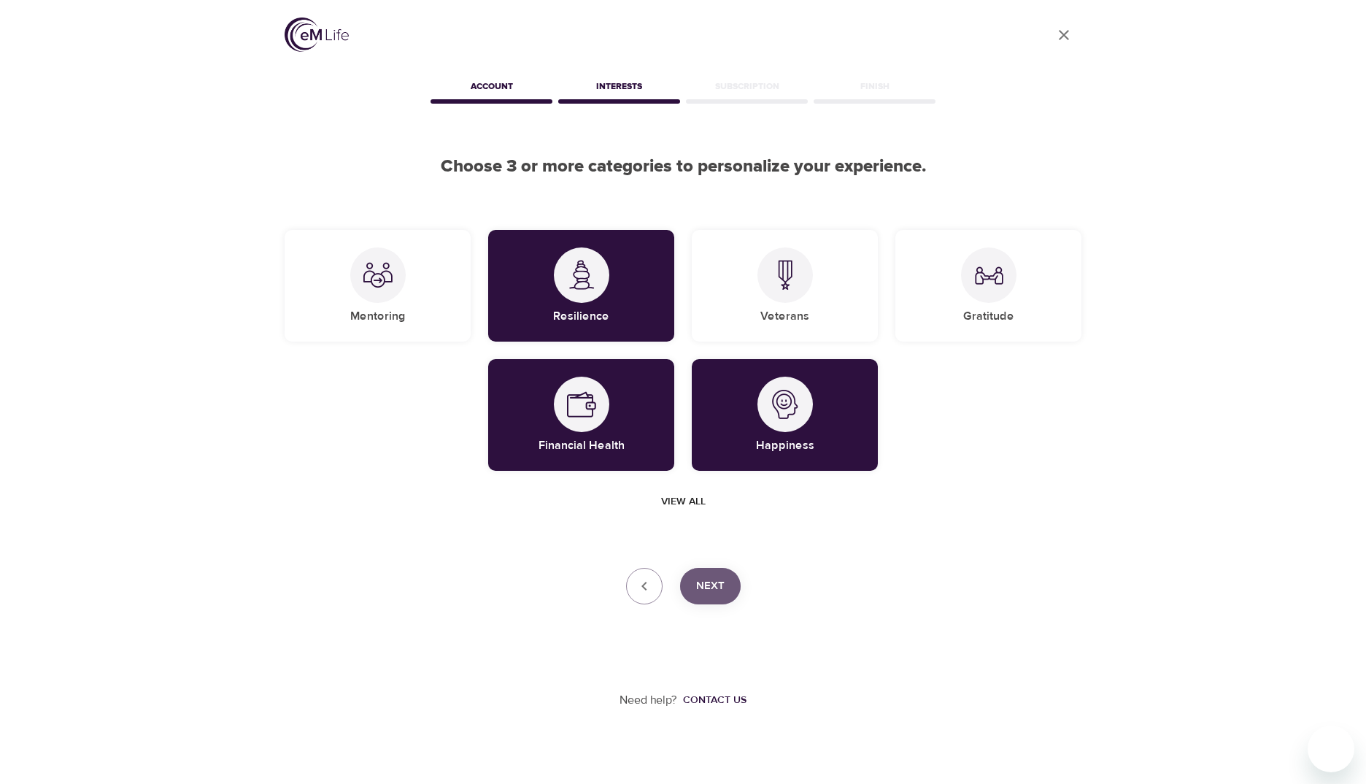
click at [709, 585] on span "Next" at bounding box center [710, 586] width 28 height 19
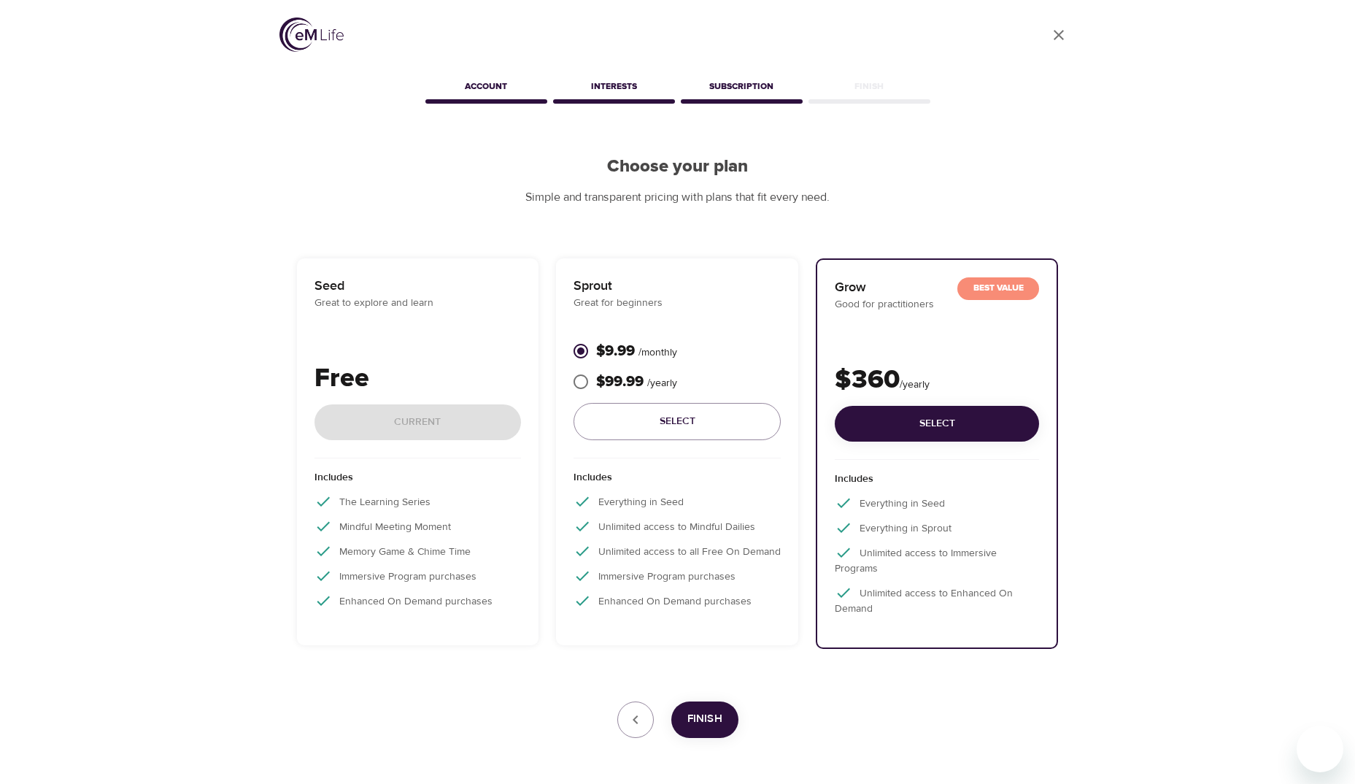
click at [432, 482] on p "Includes" at bounding box center [418, 481] width 207 height 23
click at [639, 604] on icon "button" at bounding box center [636, 720] width 18 height 18
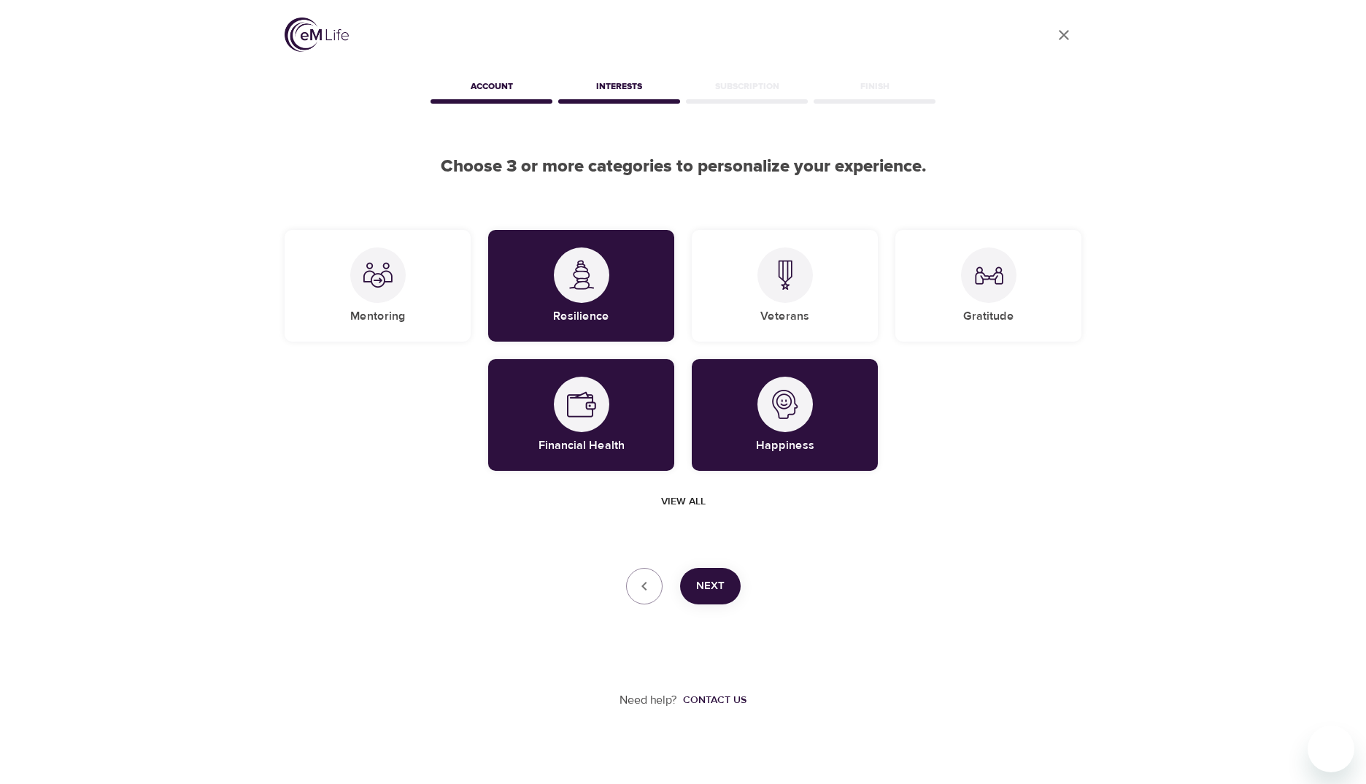
click at [487, 75] on div "Account" at bounding box center [492, 88] width 128 height 29
click at [496, 87] on div "Account" at bounding box center [492, 88] width 128 height 29
click at [740, 26] on link "User Profile" at bounding box center [1063, 35] width 35 height 35
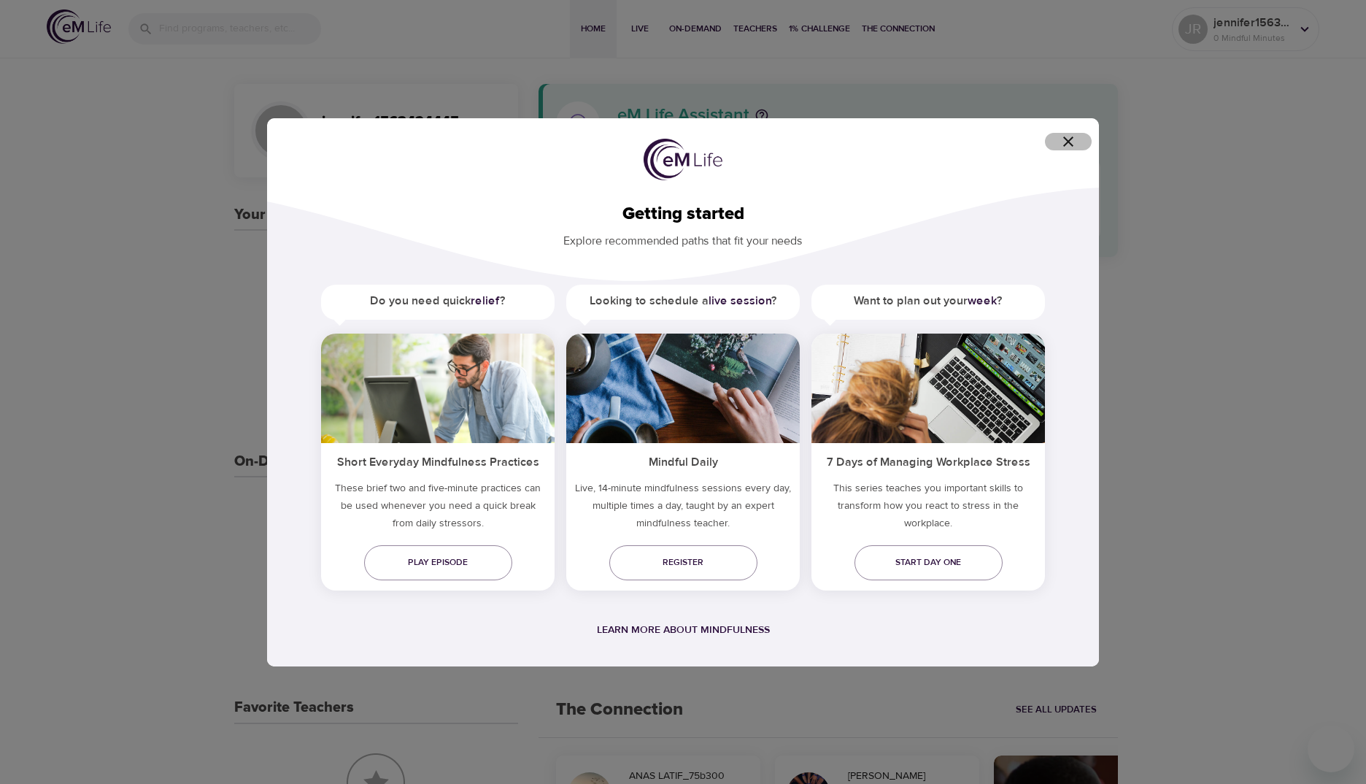
click at [740, 147] on icon "button" at bounding box center [1069, 142] width 18 height 18
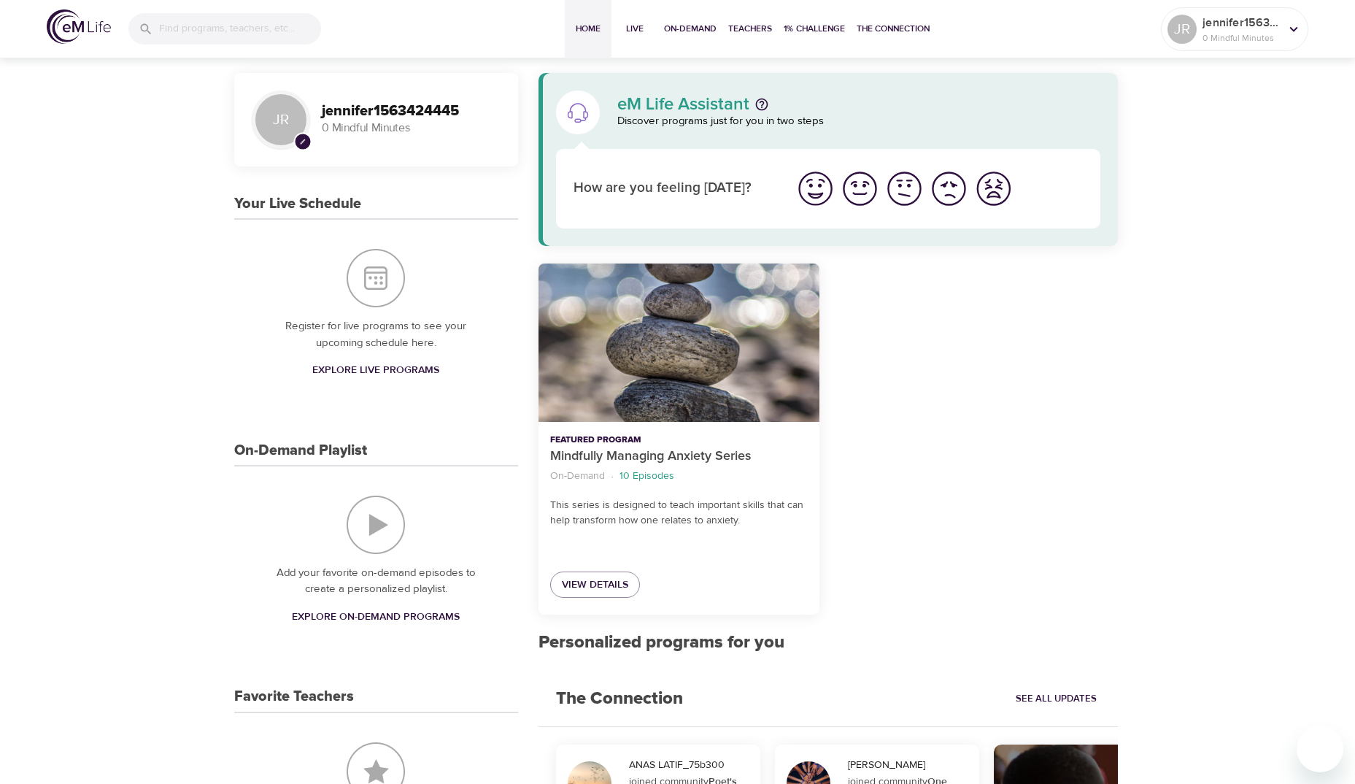
scroll to position [10, 0]
click at [740, 24] on div "jennifer1563424445 0 Mindful Minutes" at bounding box center [1241, 29] width 83 height 36
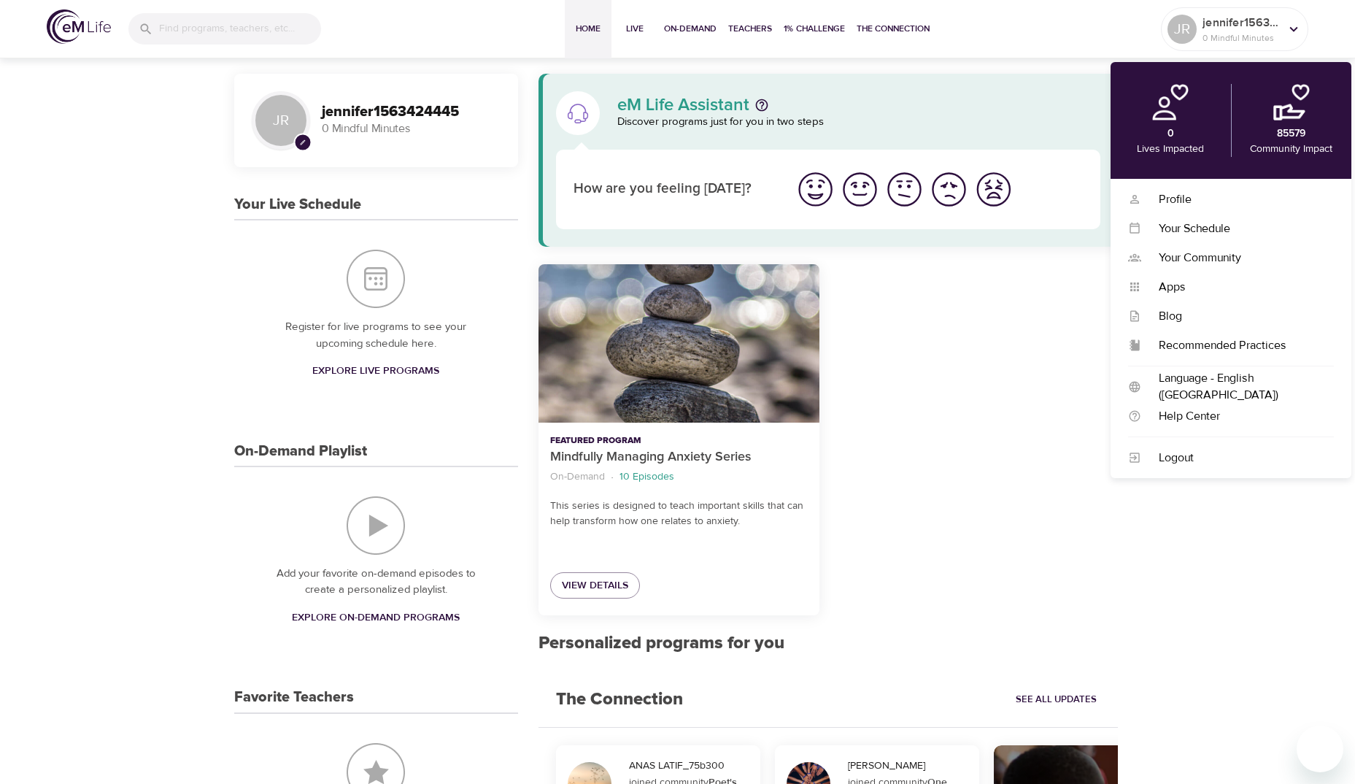
click at [740, 405] on div at bounding box center [977, 439] width 298 height 369
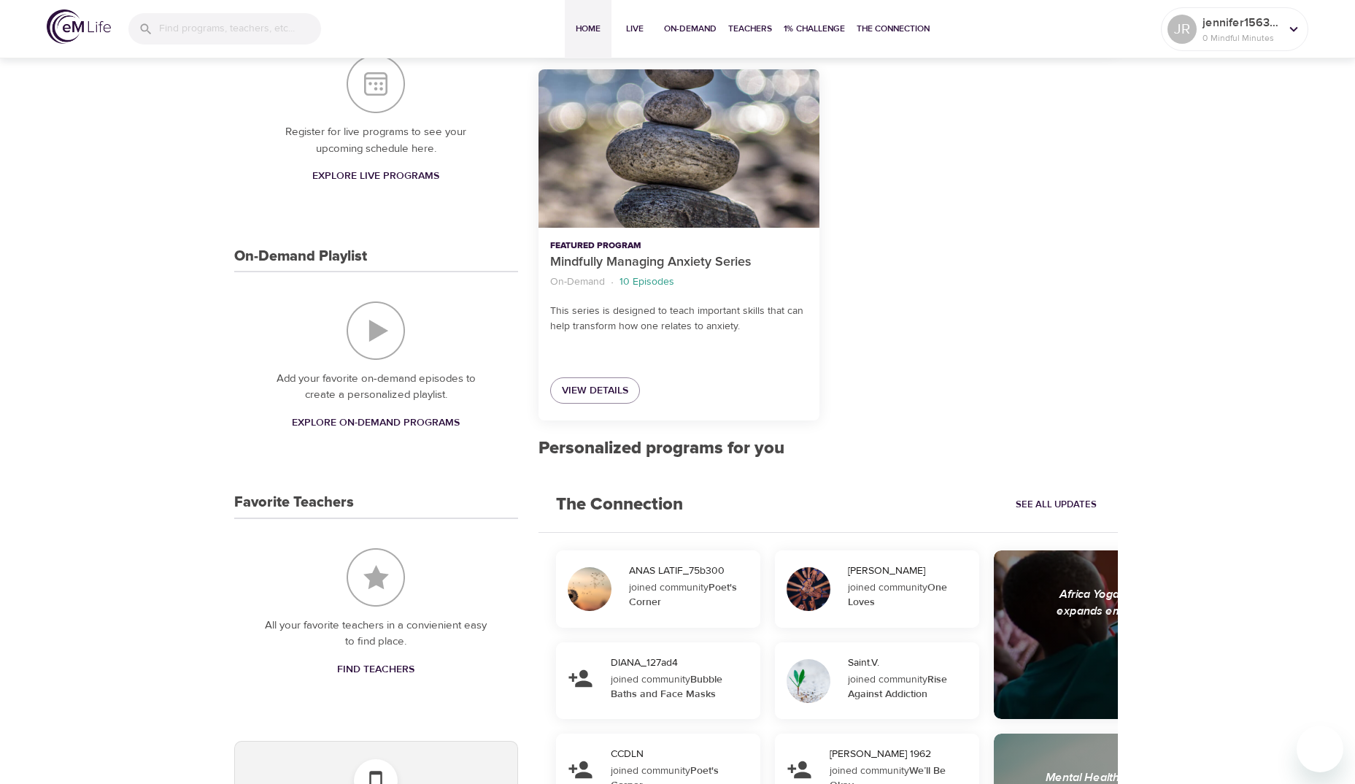
scroll to position [213, 0]
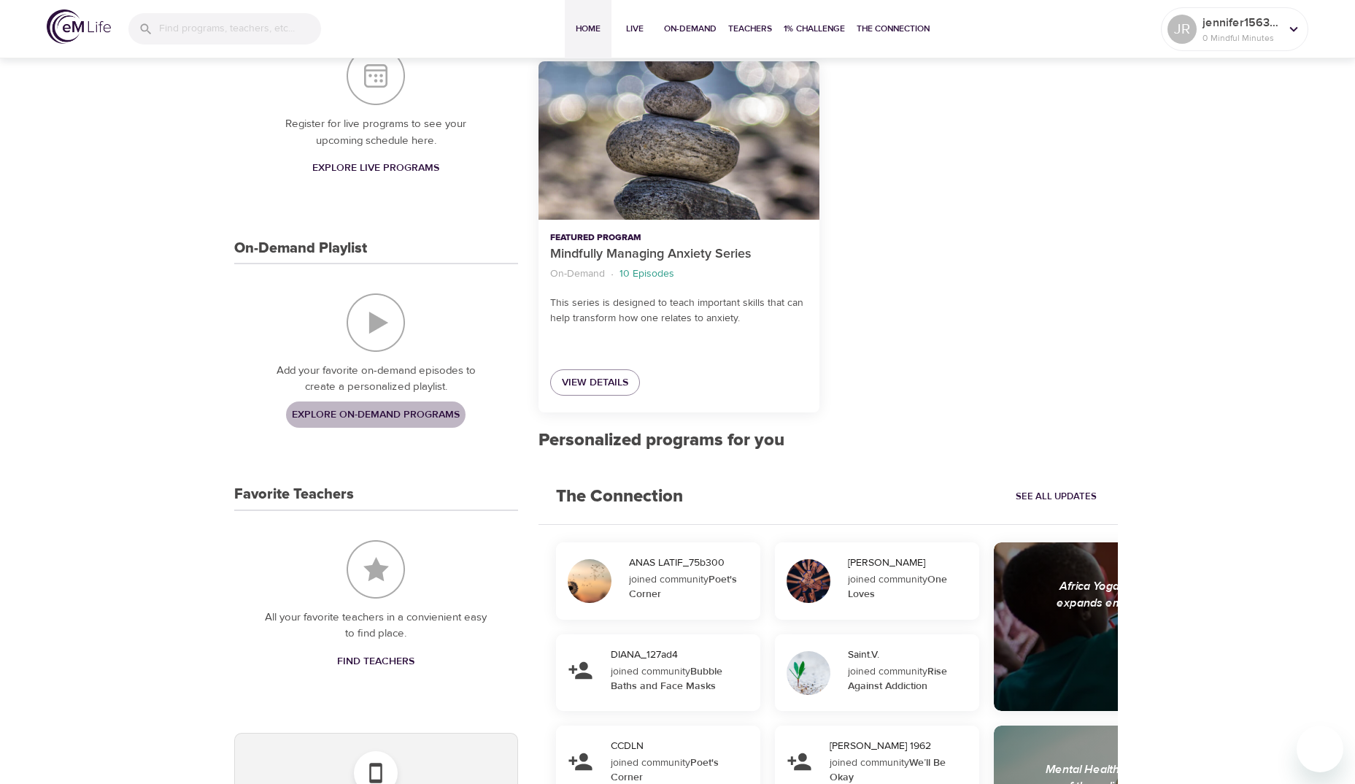
click at [373, 412] on span "Explore On-Demand Programs" at bounding box center [376, 415] width 168 height 18
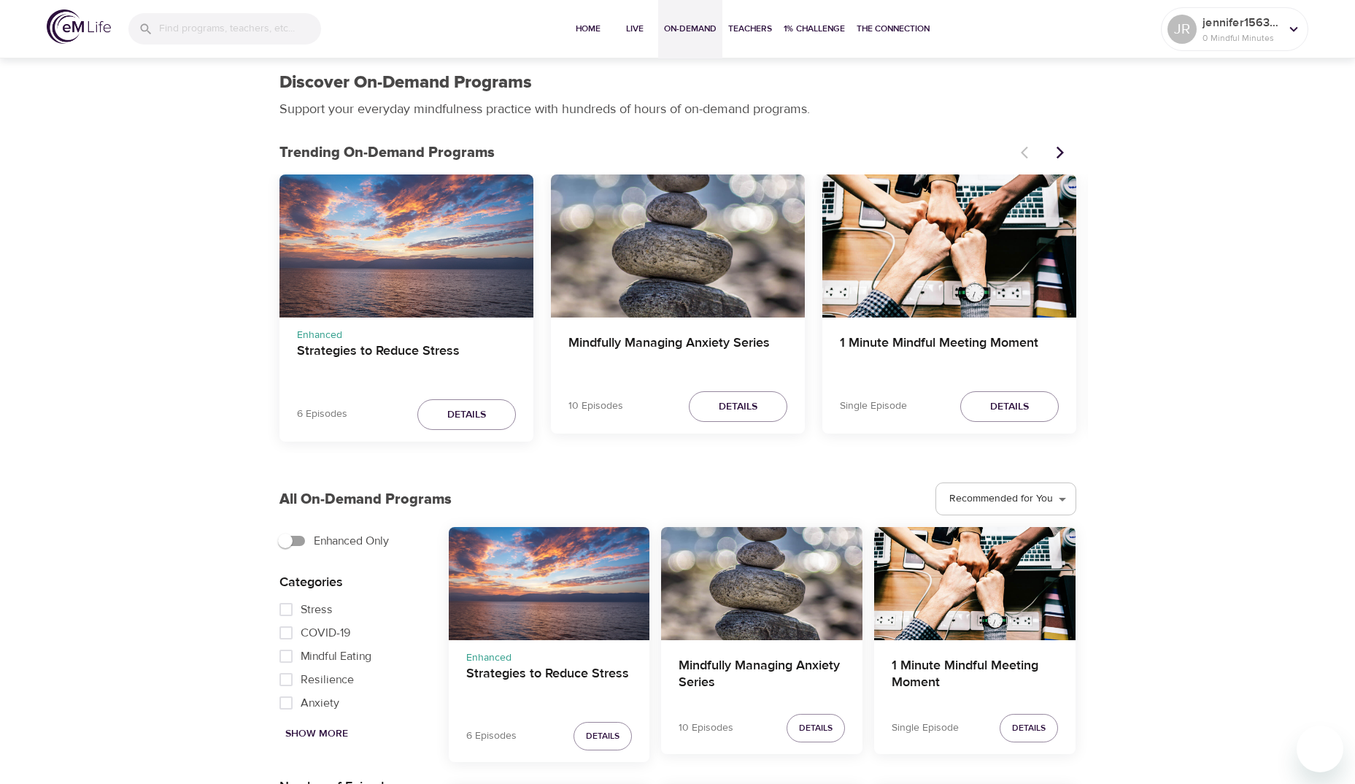
click at [395, 282] on div "Strategies to Reduce Stress" at bounding box center [407, 245] width 254 height 143
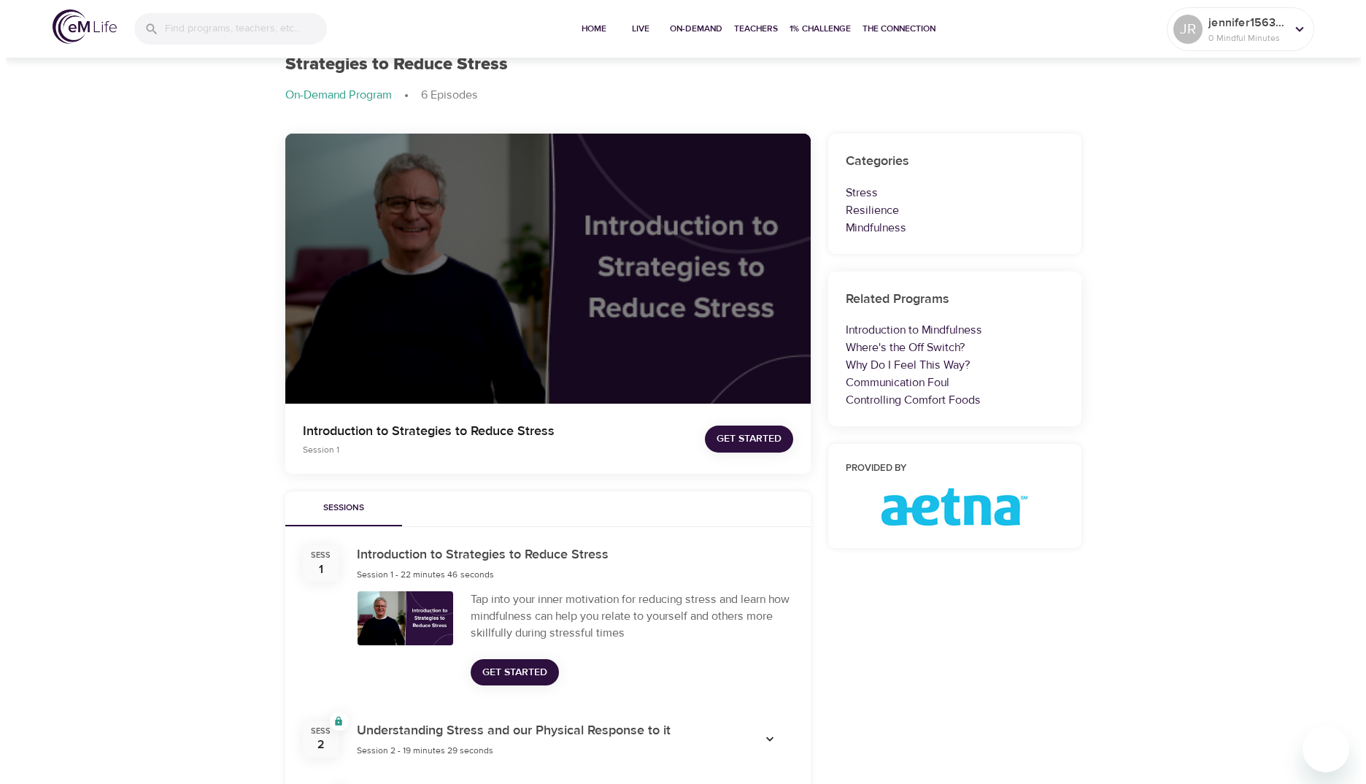
scroll to position [56, 0]
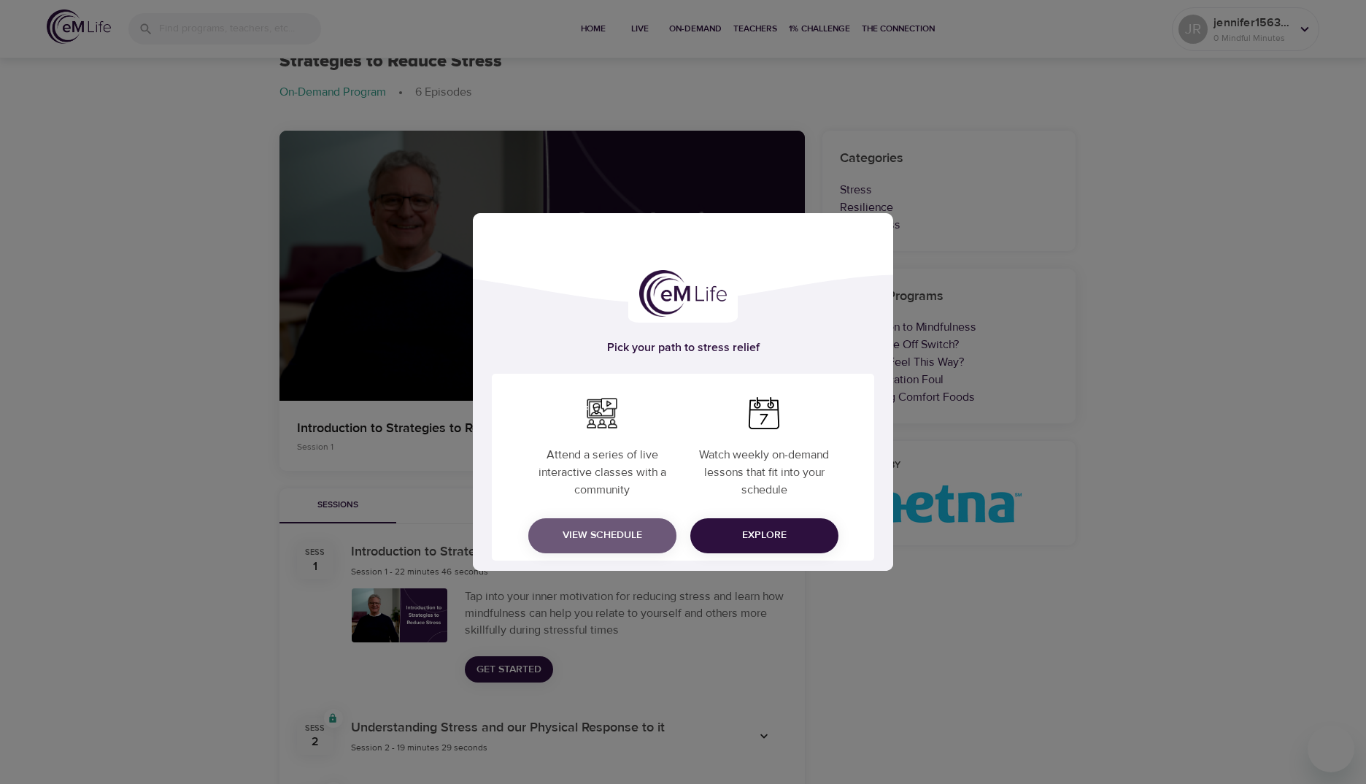
click at [625, 532] on span "View Schedule" at bounding box center [602, 535] width 125 height 18
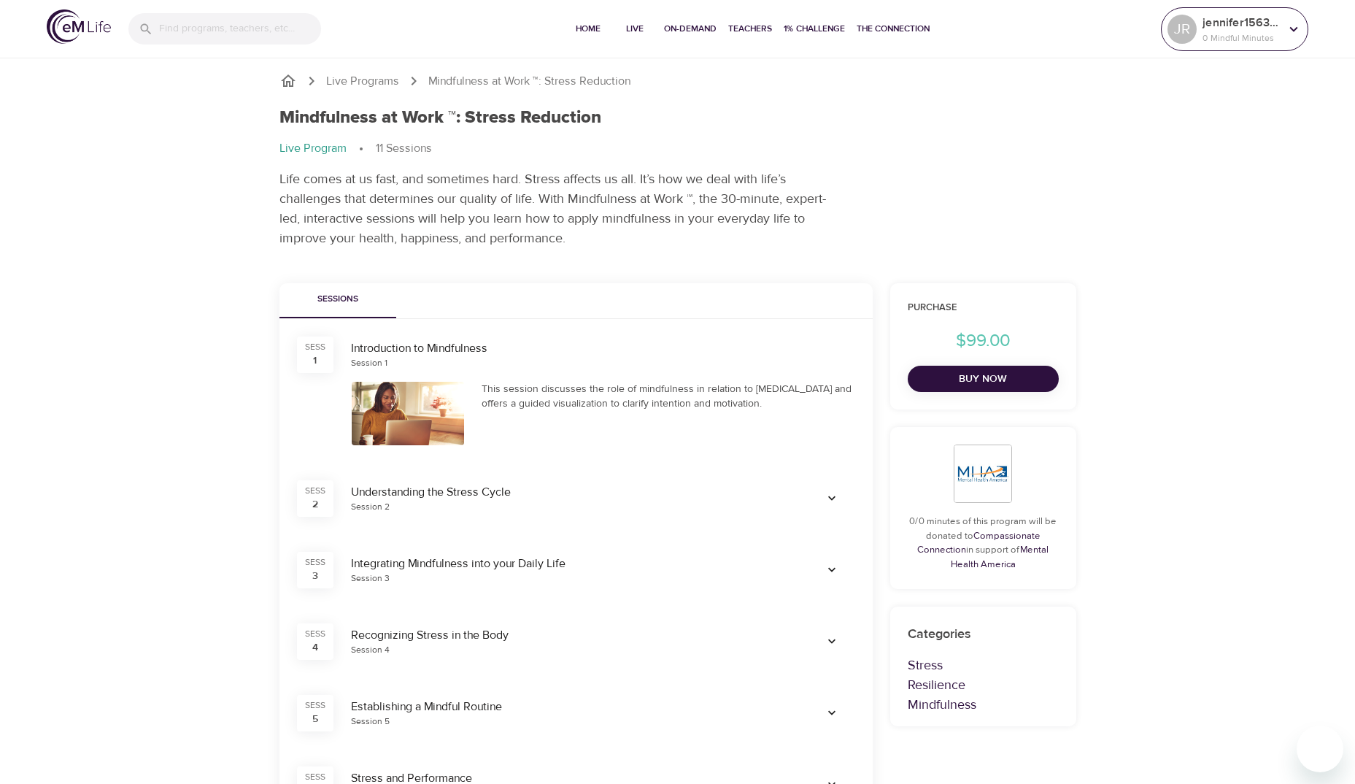
click at [1278, 24] on p "jennifer1563424445" at bounding box center [1241, 23] width 77 height 18
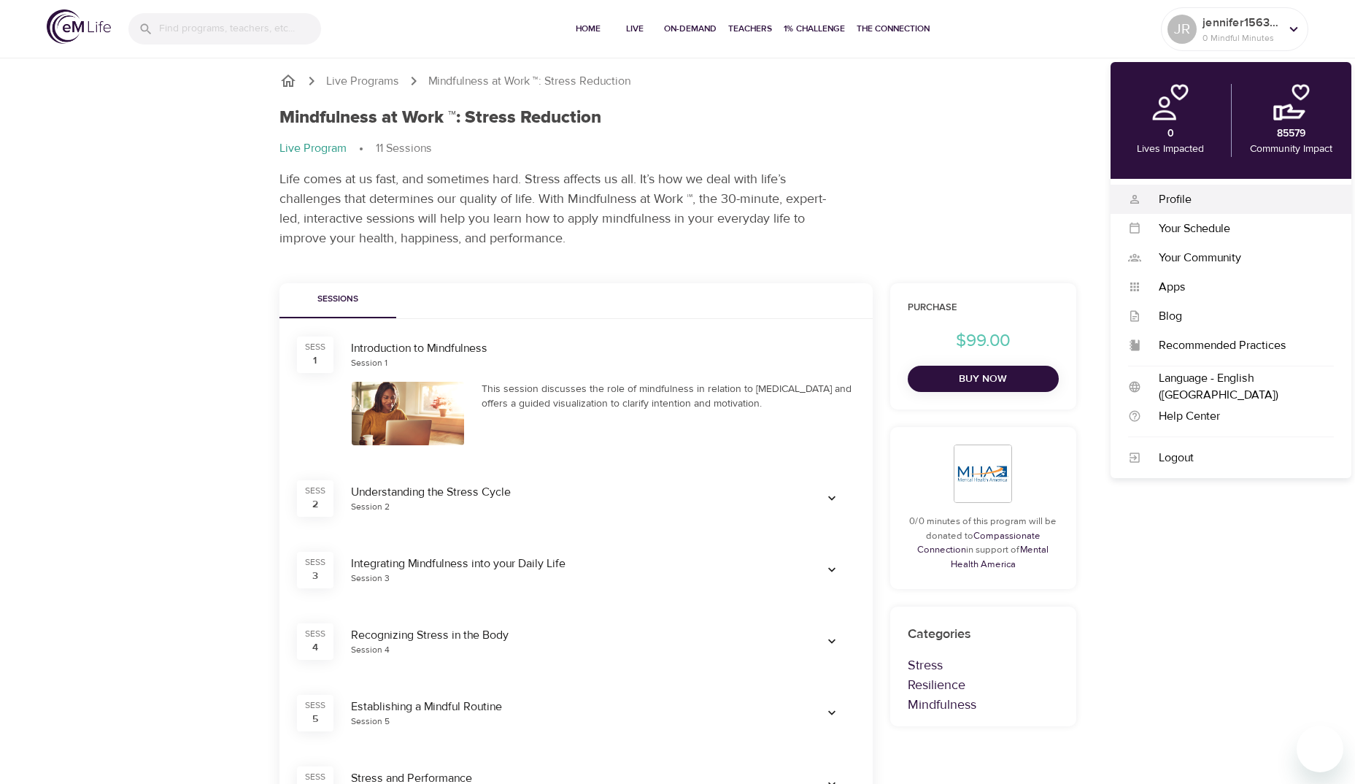
click at [1182, 193] on div "Profile" at bounding box center [1237, 199] width 193 height 17
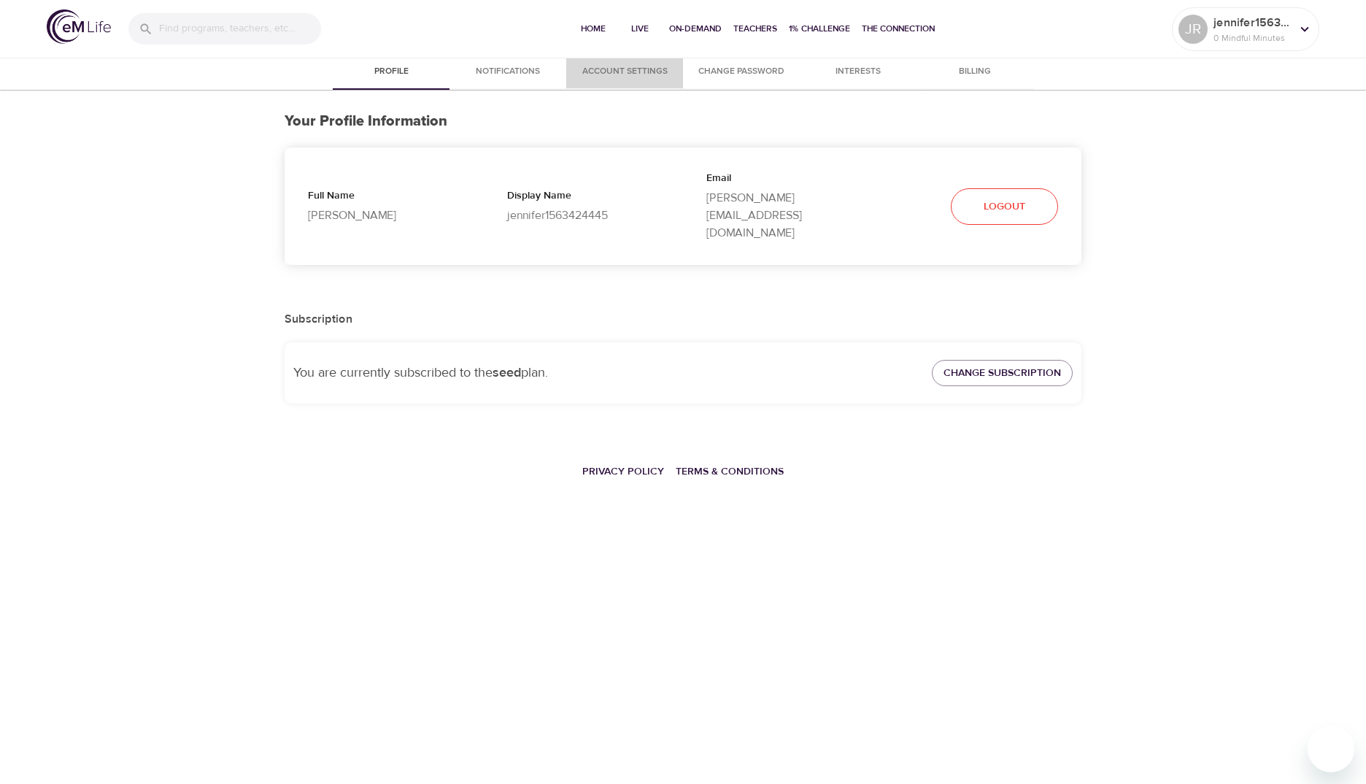
click at [625, 69] on span "Account Settings" at bounding box center [624, 71] width 99 height 15
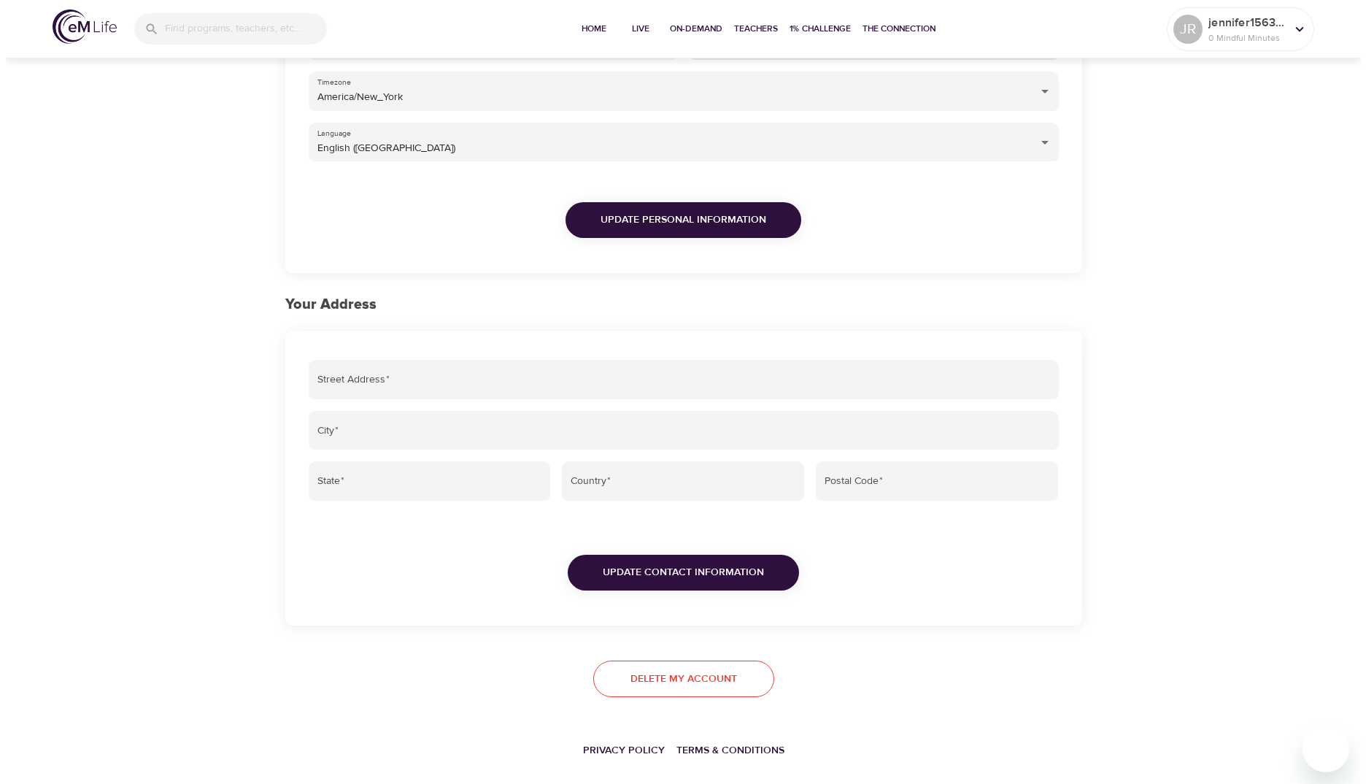
scroll to position [303, 0]
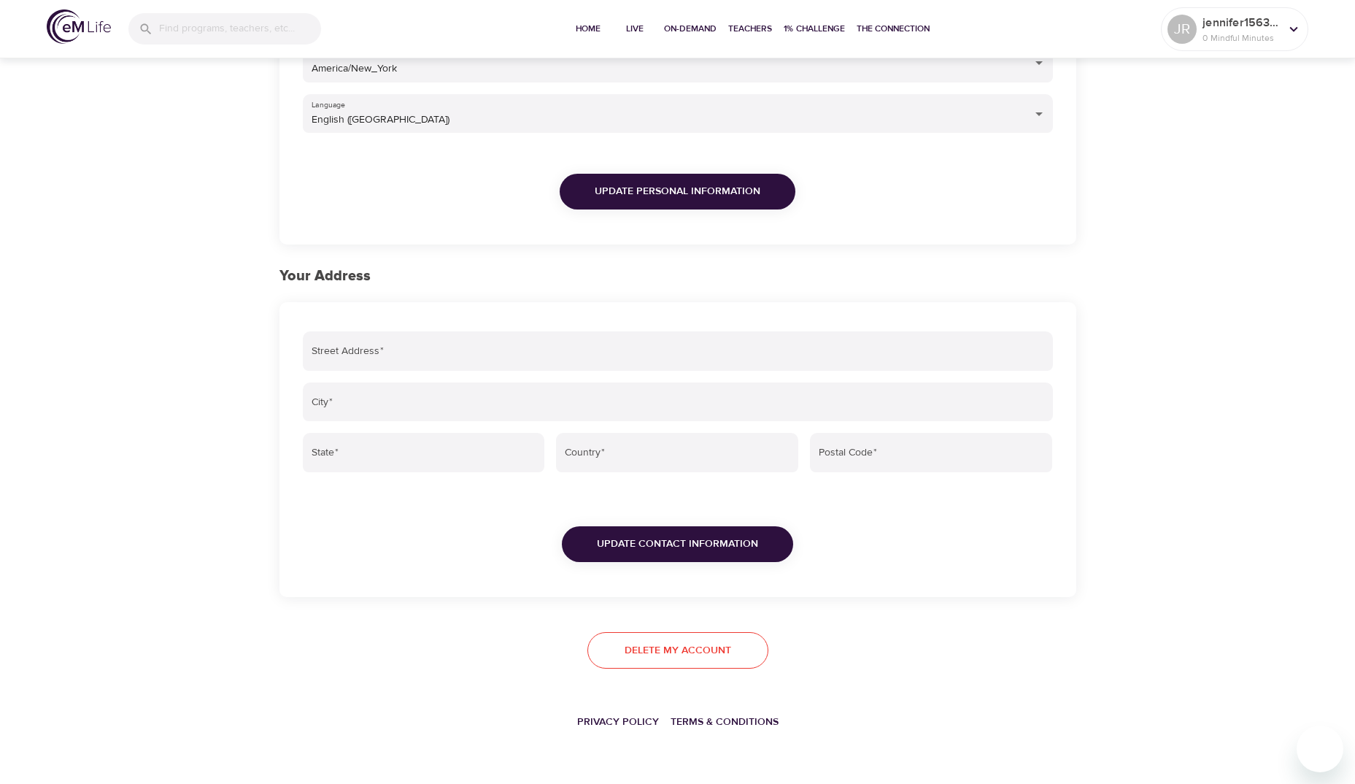
click at [679, 648] on span "Delete my account" at bounding box center [678, 650] width 107 height 18
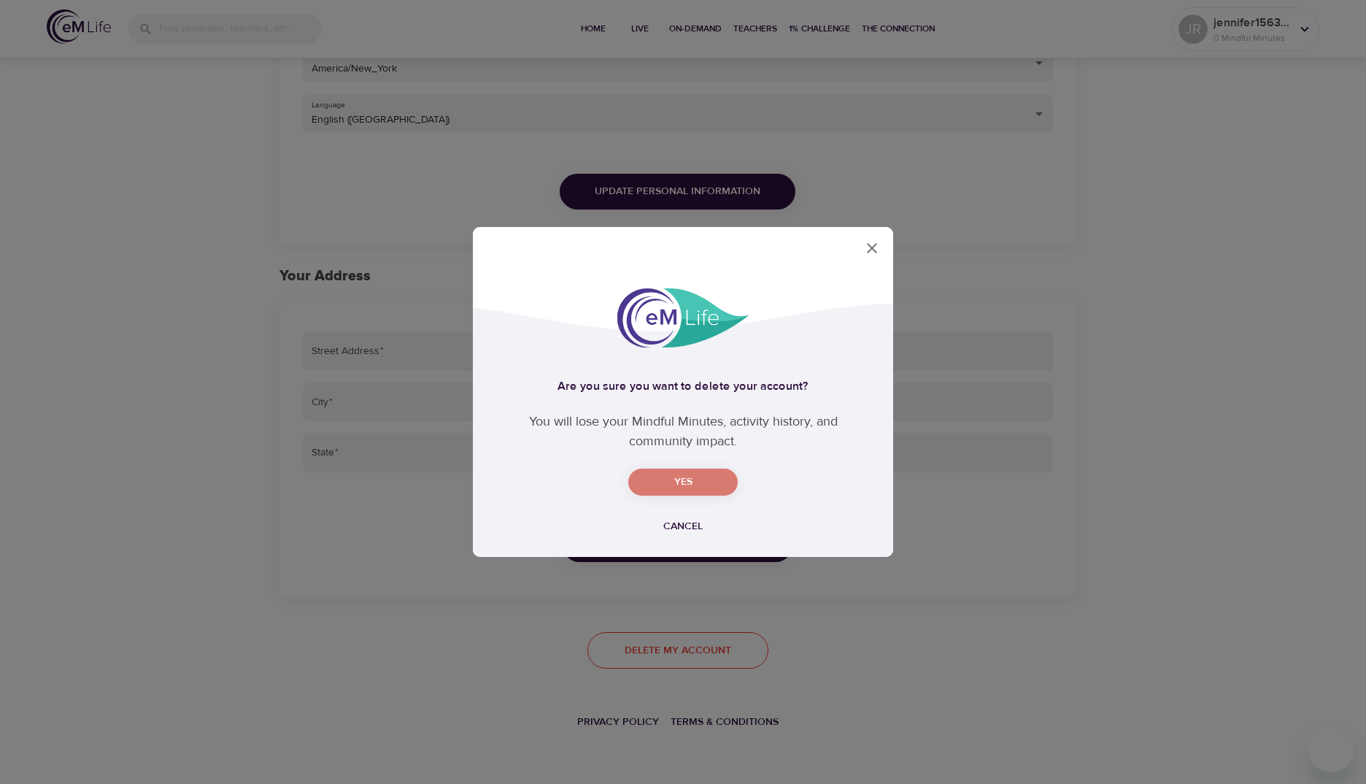
click at [673, 483] on span "Yes" at bounding box center [683, 482] width 86 height 18
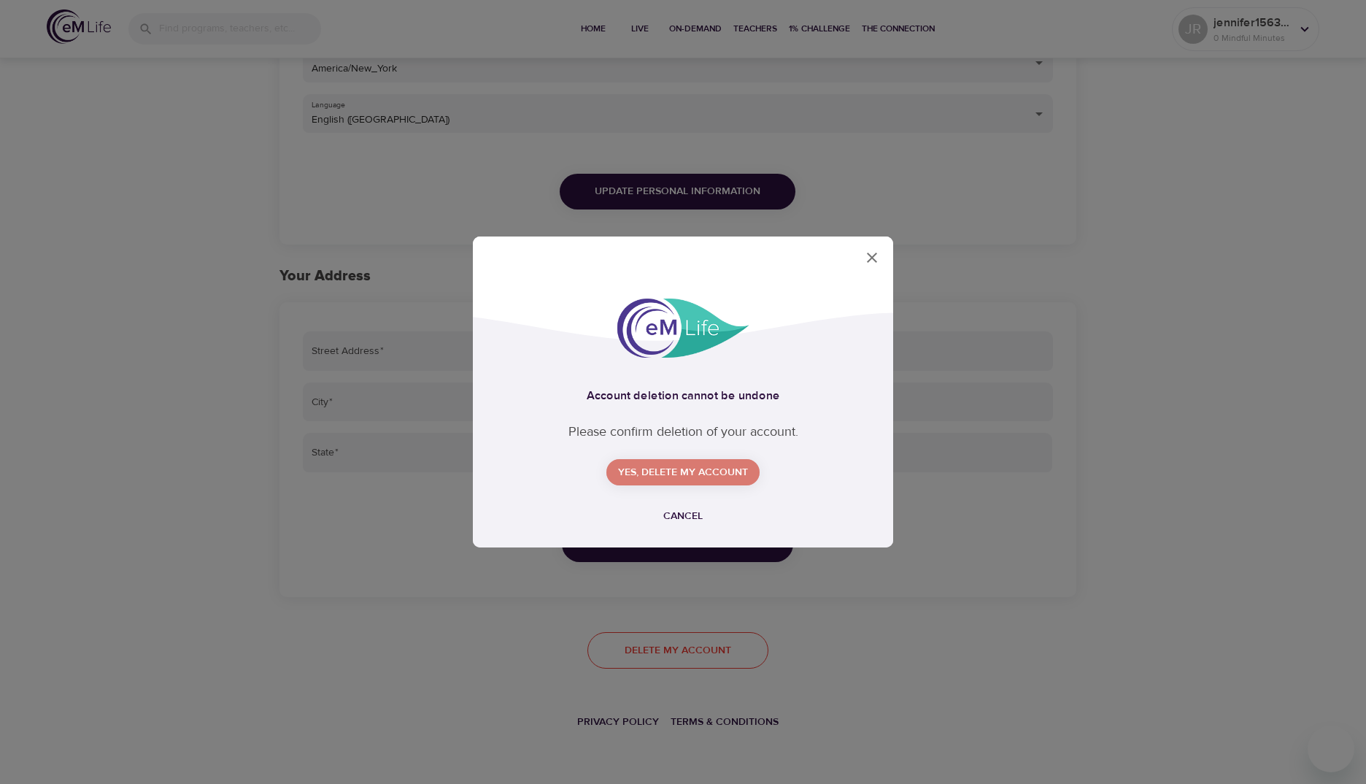
click at [673, 475] on span "Yes, delete my account" at bounding box center [683, 472] width 130 height 18
